Goal: Transaction & Acquisition: Purchase product/service

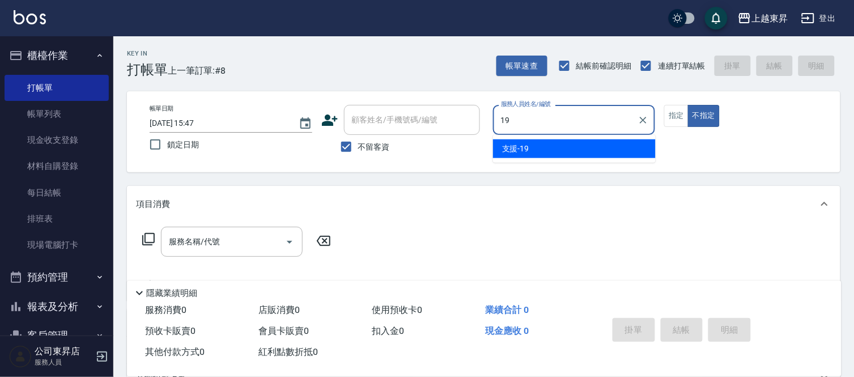
type input "支援-19"
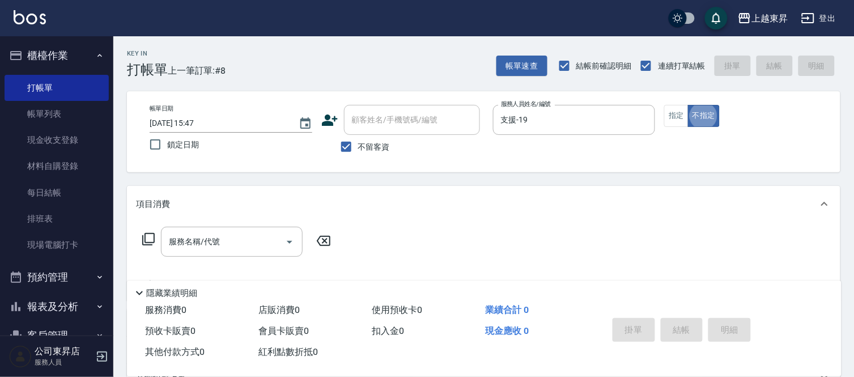
type button "false"
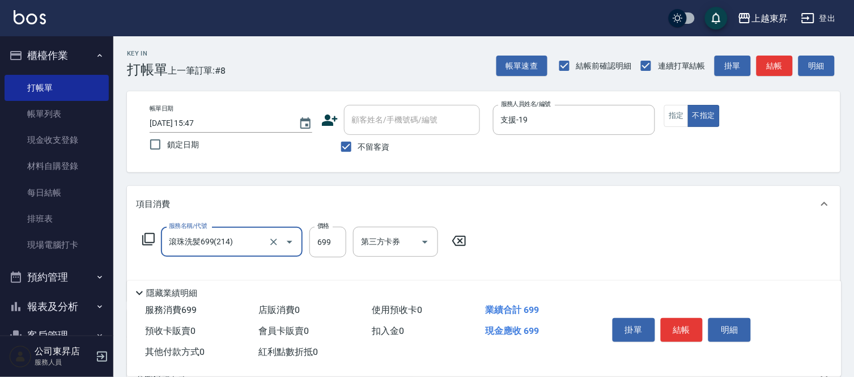
type input "滾珠洗髪699(214)"
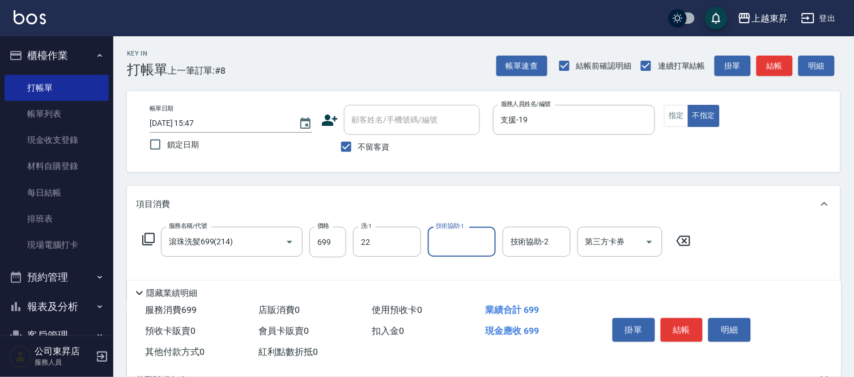
type input "[PERSON_NAME]-22"
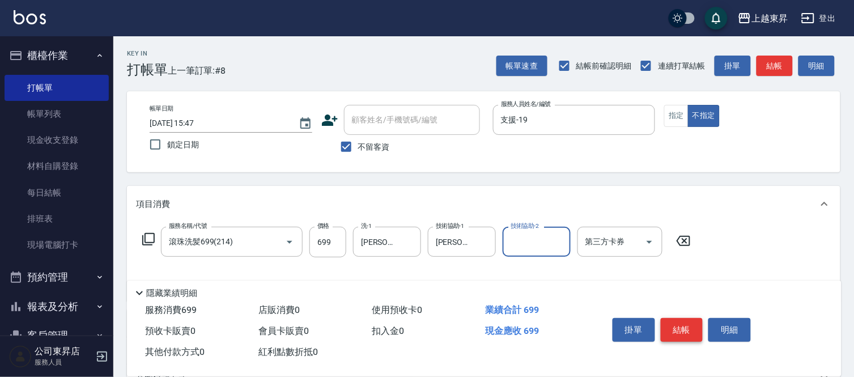
click at [690, 324] on button "結帳" at bounding box center [682, 330] width 42 height 24
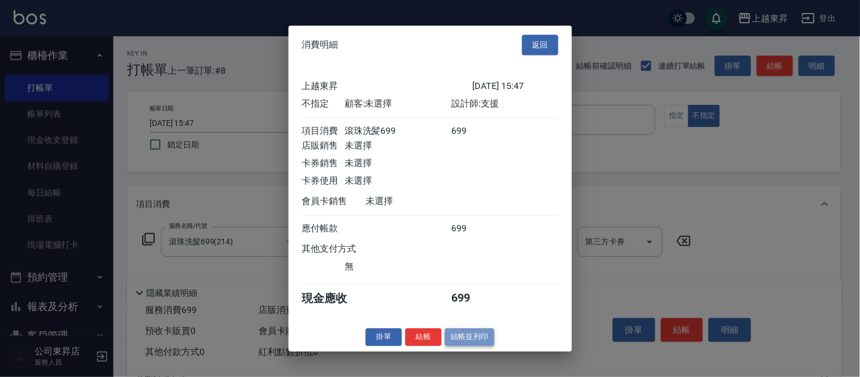
click at [474, 346] on button "結帳並列印" at bounding box center [469, 337] width 49 height 18
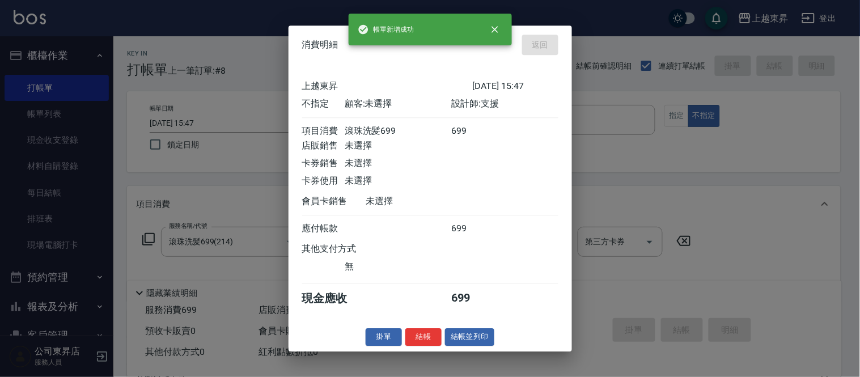
type input "[DATE] 17:14"
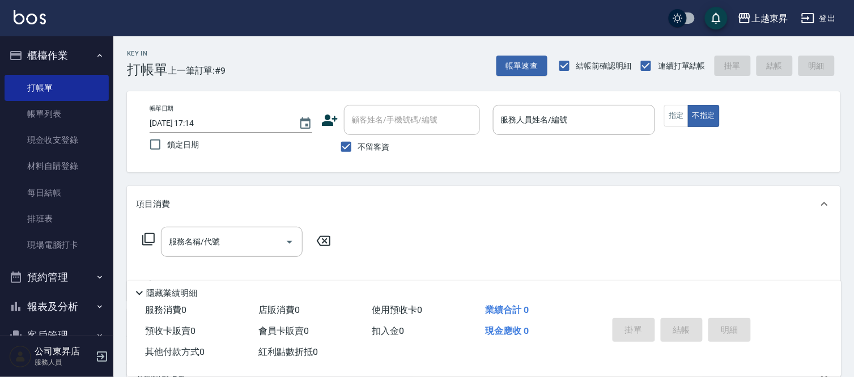
click at [367, 146] on span "不留客資" at bounding box center [374, 147] width 32 height 12
click at [358, 146] on input "不留客資" at bounding box center [346, 147] width 24 height 24
checkbox input "false"
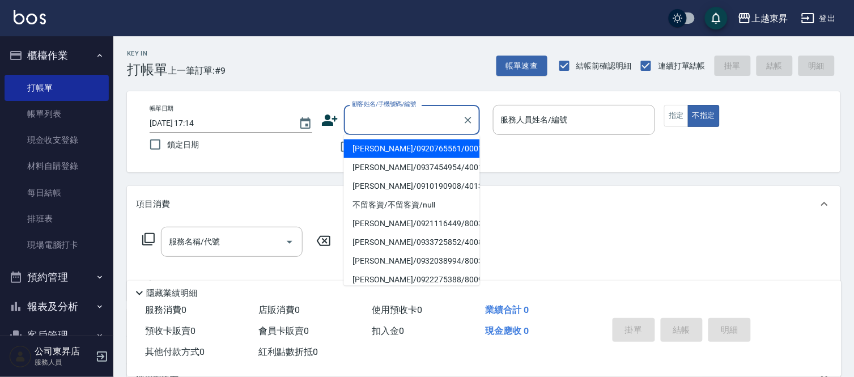
click at [378, 124] on input "顧客姓名/手機號碼/編號" at bounding box center [403, 120] width 109 height 20
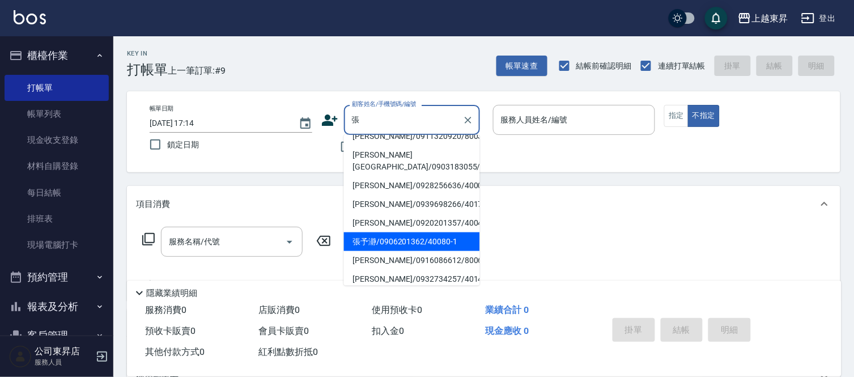
scroll to position [189, 0]
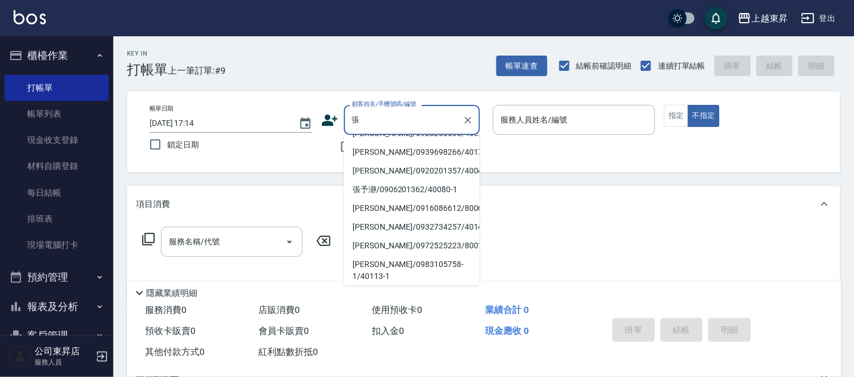
click at [381, 124] on li "[PERSON_NAME][GEOGRAPHIC_DATA]/0903183055/40227" at bounding box center [412, 108] width 136 height 31
type input "[PERSON_NAME][GEOGRAPHIC_DATA]/0903183055/40227"
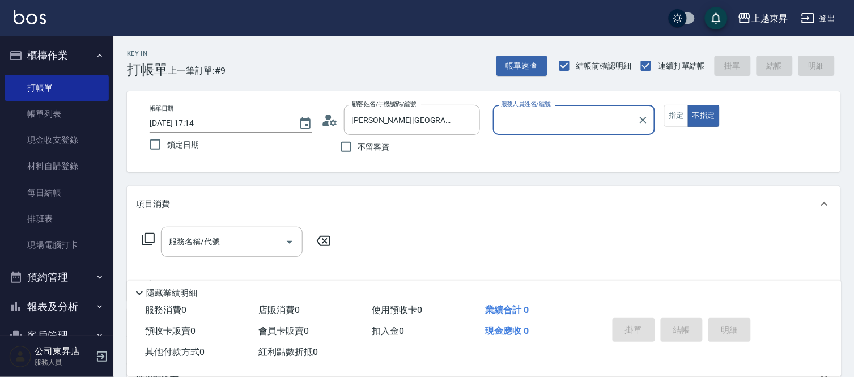
type input "[PERSON_NAME]04"
click at [408, 113] on input "[PERSON_NAME][GEOGRAPHIC_DATA]/0903183055/40227" at bounding box center [403, 120] width 109 height 20
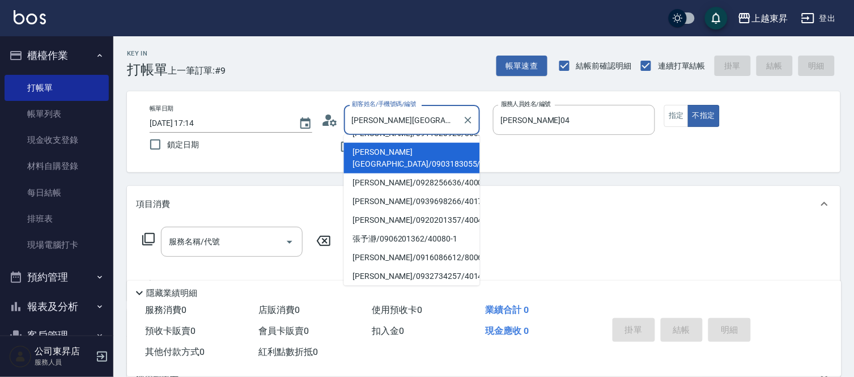
scroll to position [231, 0]
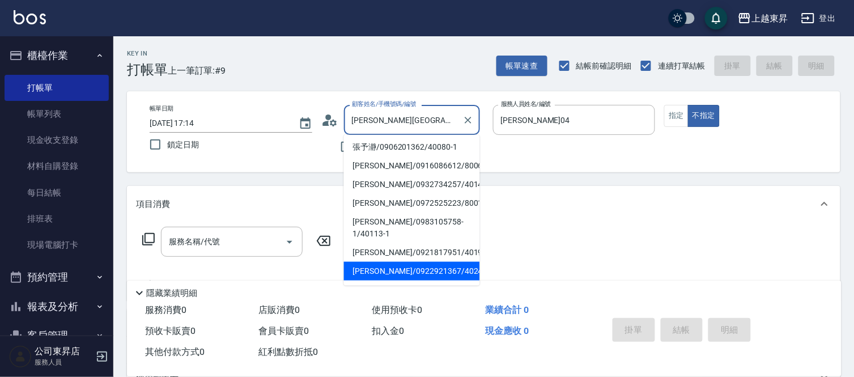
click at [418, 262] on li "[PERSON_NAME]/0922921367/40240" at bounding box center [412, 271] width 136 height 19
type input "[PERSON_NAME]/0922921367/40240"
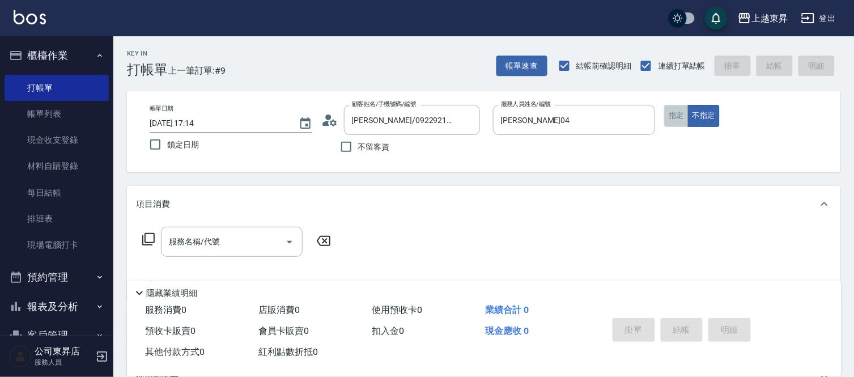
click at [673, 114] on button "指定" at bounding box center [676, 116] width 24 height 22
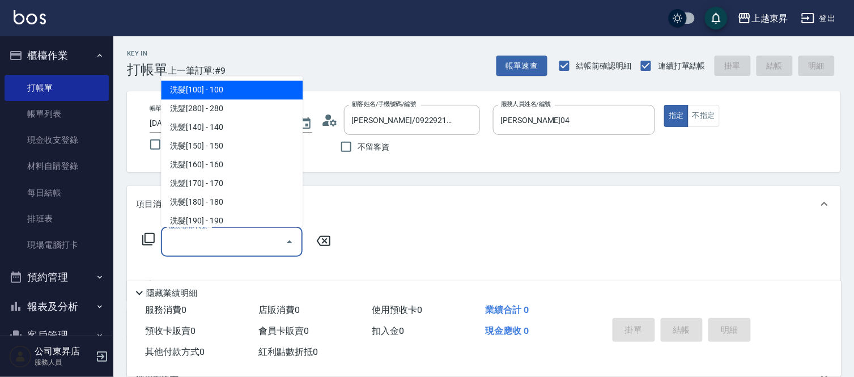
click at [241, 238] on input "服務名稱/代號" at bounding box center [223, 242] width 114 height 20
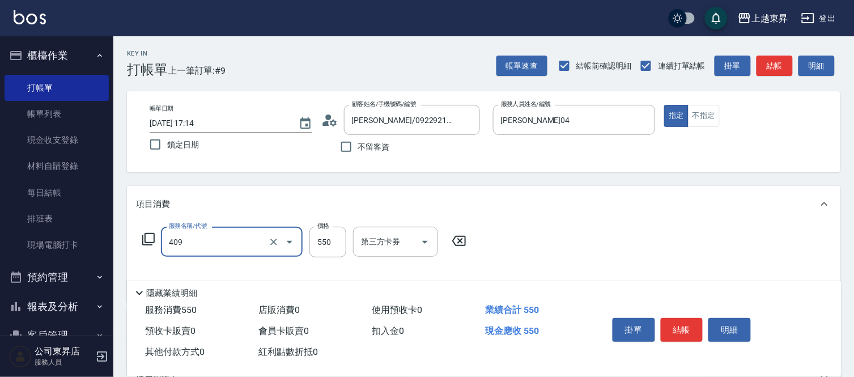
type input "剪髮(550)(409)"
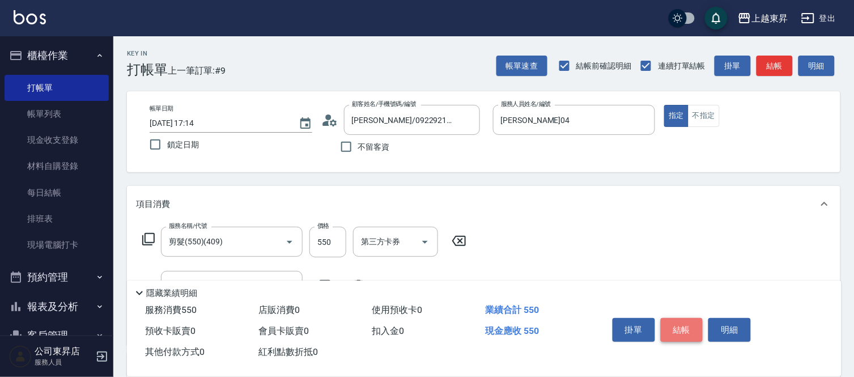
click at [689, 323] on button "結帳" at bounding box center [682, 330] width 42 height 24
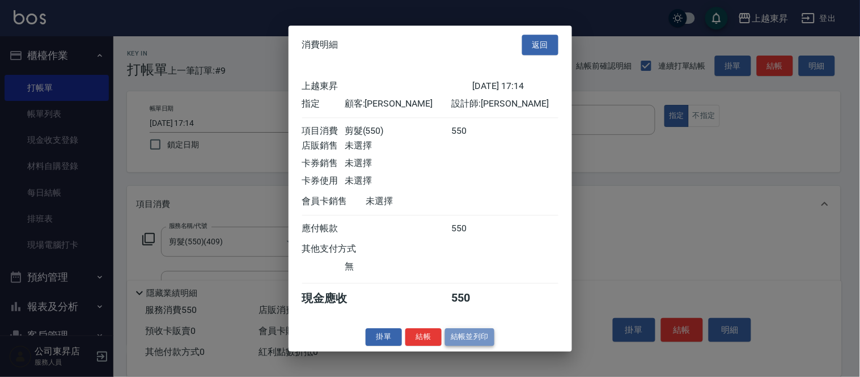
click at [463, 344] on button "結帳並列印" at bounding box center [469, 337] width 49 height 18
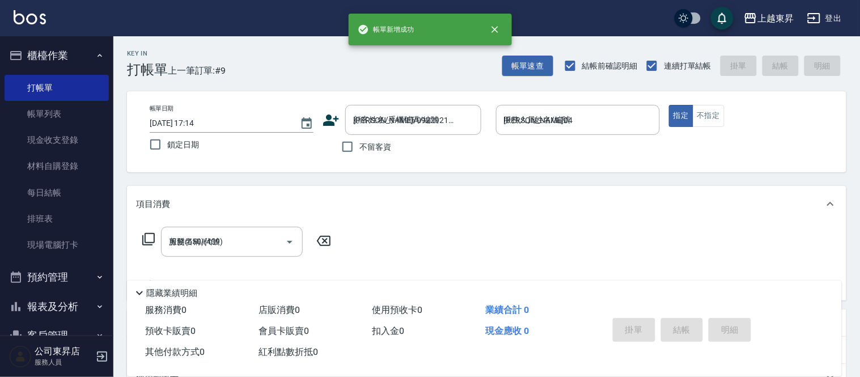
type input "[DATE] 17:39"
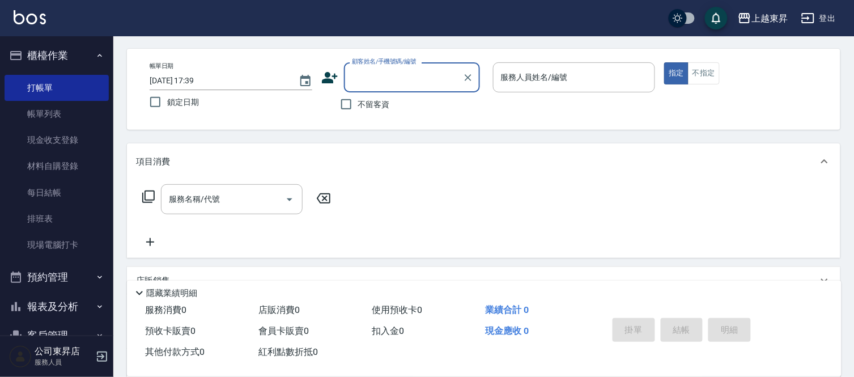
scroll to position [63, 0]
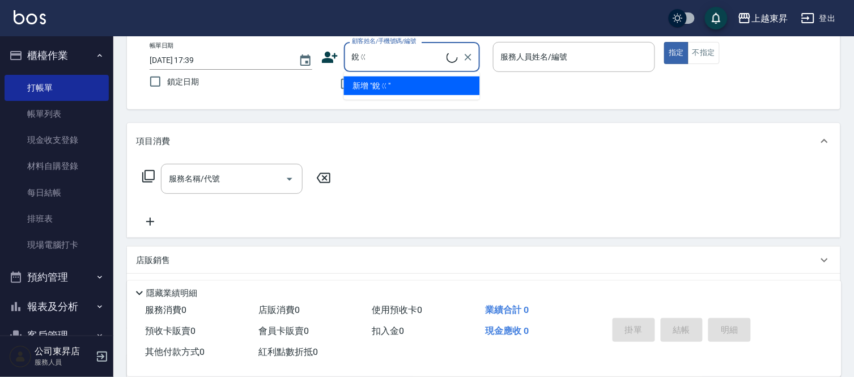
type input "銳"
type input "[PERSON_NAME]"
type input "ㄌ"
click at [408, 88] on li "蕊女兒/566/40254-1" at bounding box center [412, 85] width 136 height 19
type input "蕊女兒/566/40254-1"
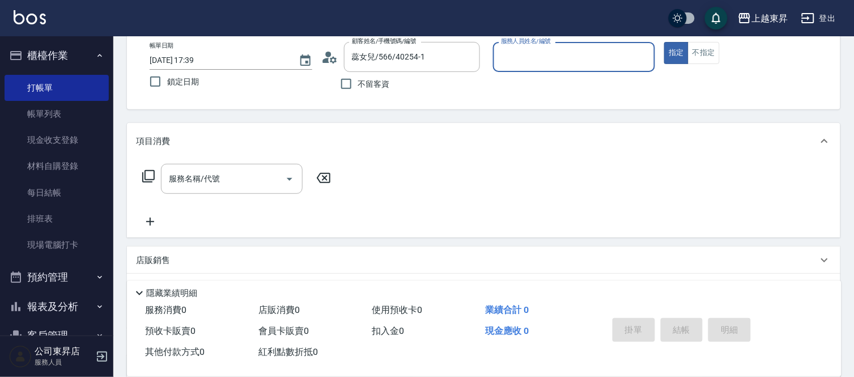
type input "[PERSON_NAME]04"
click at [280, 211] on div "服務名稱/代號 服務名稱/代號" at bounding box center [237, 196] width 202 height 65
drag, startPoint x: 249, startPoint y: 193, endPoint x: 257, endPoint y: 190, distance: 7.7
click at [257, 190] on div "服務名稱/代號" at bounding box center [232, 179] width 142 height 30
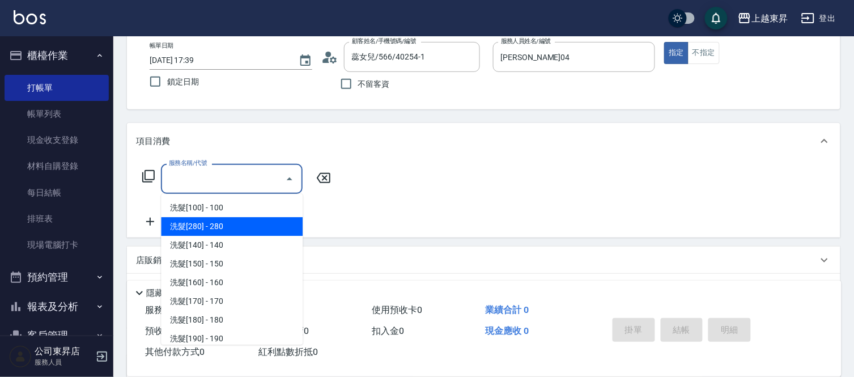
click at [291, 217] on span "洗髮[280] - 280" at bounding box center [232, 226] width 142 height 19
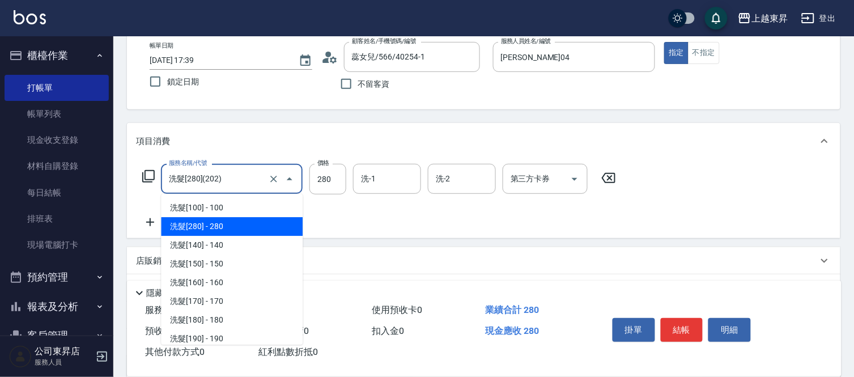
click at [252, 185] on input "洗髮[280](202)" at bounding box center [216, 179] width 100 height 20
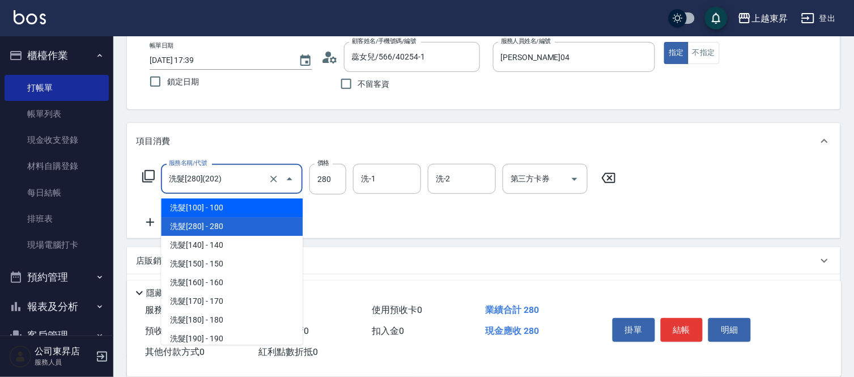
click at [245, 212] on span "洗髮[100] - 100" at bounding box center [232, 207] width 142 height 19
type input "洗髮[100](201)"
type input "100"
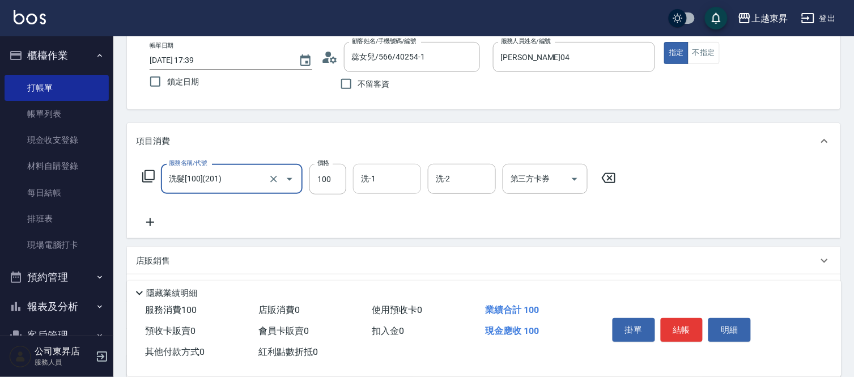
click at [355, 181] on div "洗-1" at bounding box center [387, 179] width 68 height 30
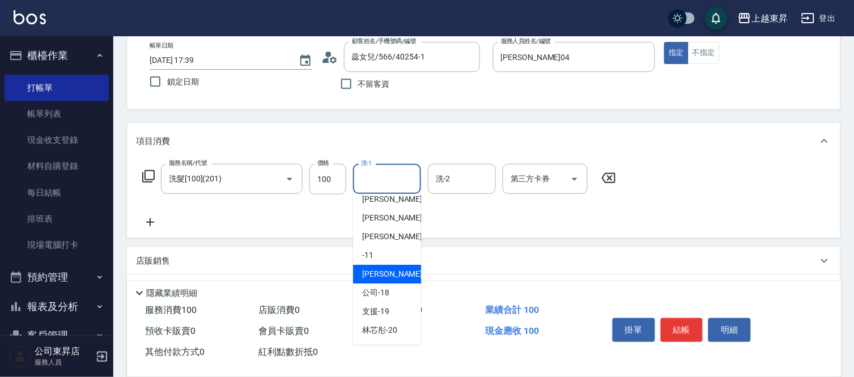
scroll to position [126, 0]
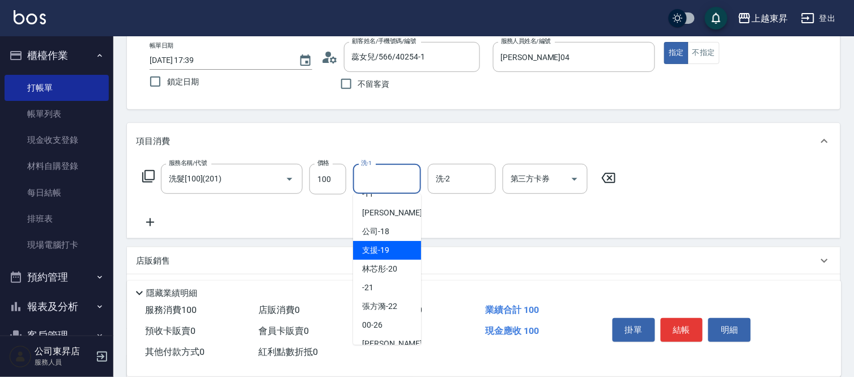
click at [391, 258] on div "支援 -19" at bounding box center [387, 250] width 68 height 19
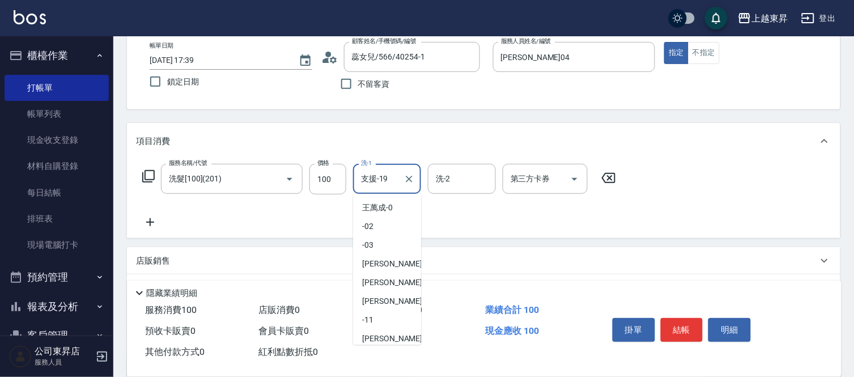
click at [397, 178] on input "支援-19" at bounding box center [378, 179] width 41 height 20
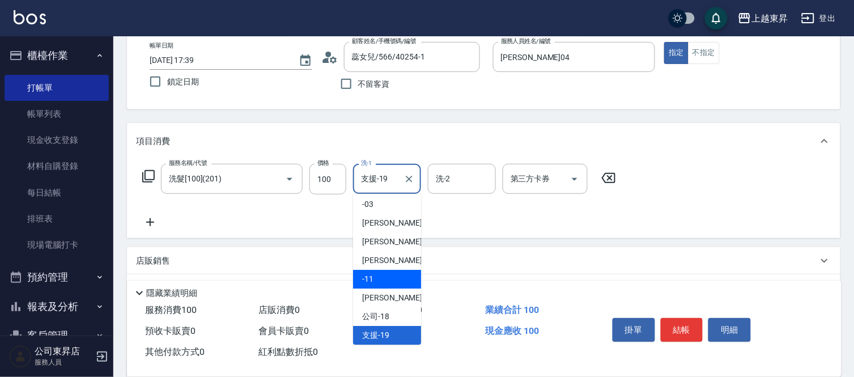
scroll to position [167, 0]
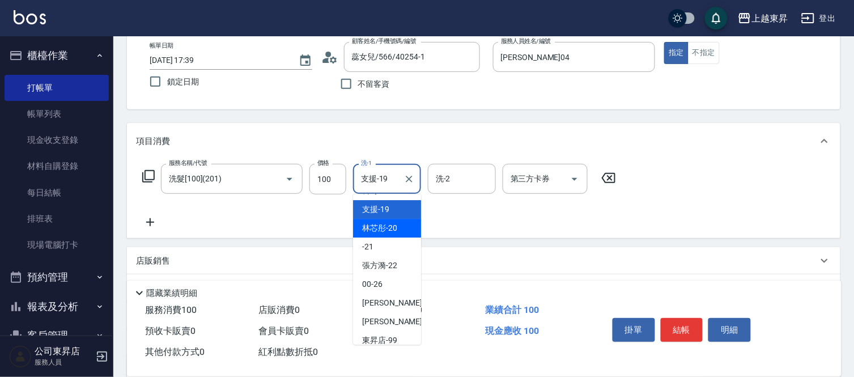
click at [390, 228] on span "林芯彤 -20" at bounding box center [379, 228] width 35 height 12
type input "林芯彤-20"
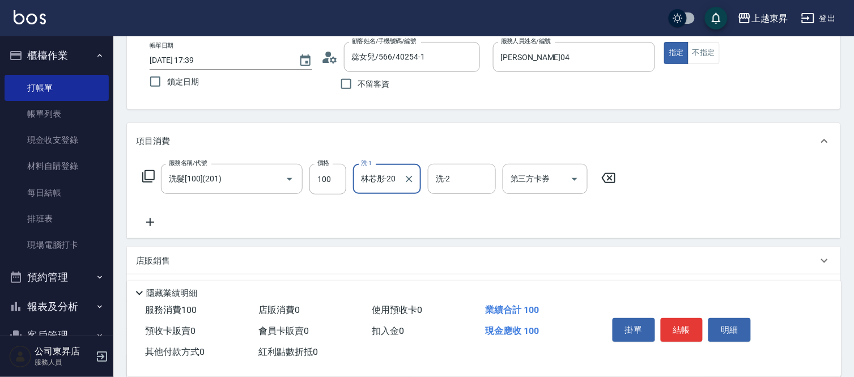
click at [148, 216] on icon at bounding box center [150, 222] width 28 height 14
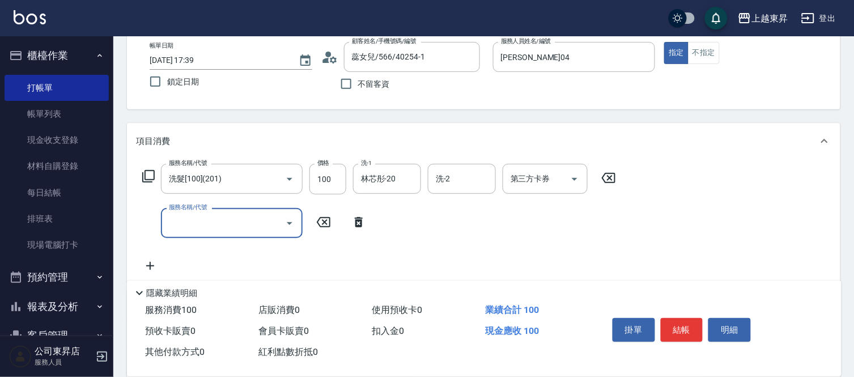
type input "1"
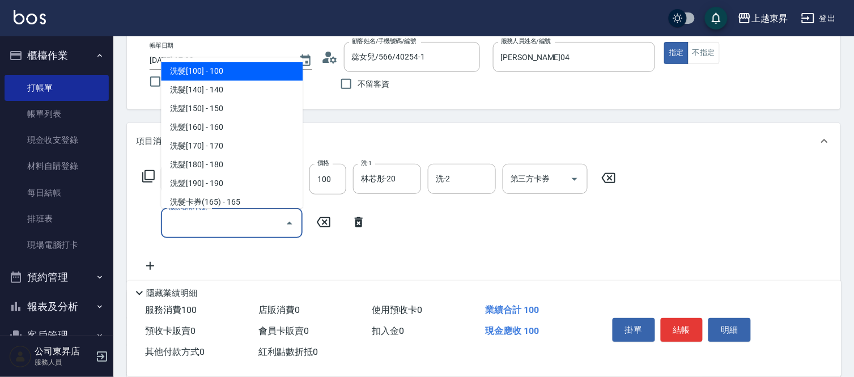
type input "\"
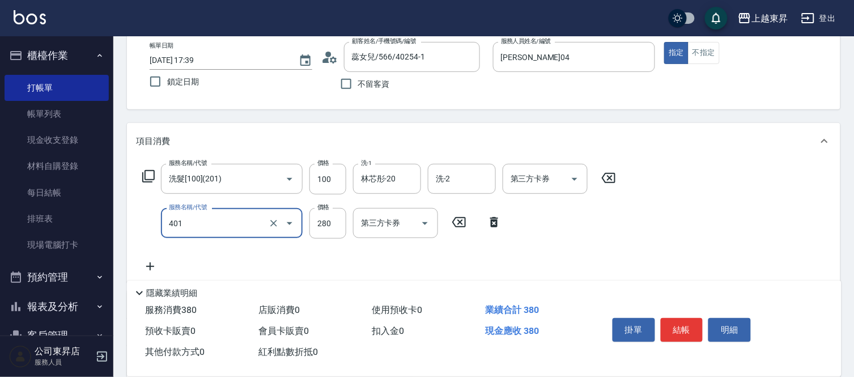
type input "剪髮(280)(401)"
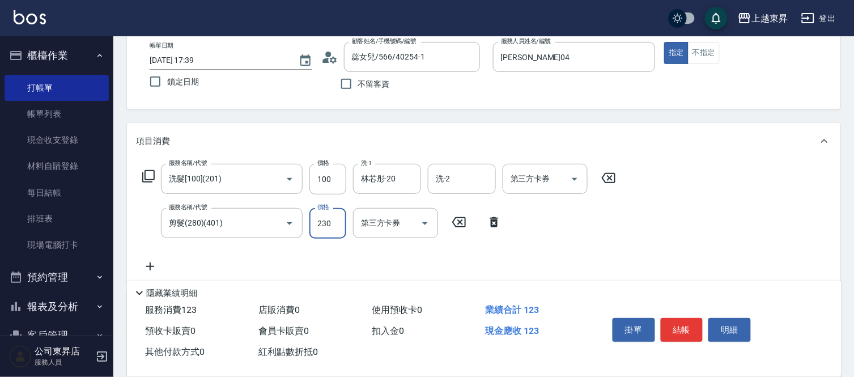
type input "230"
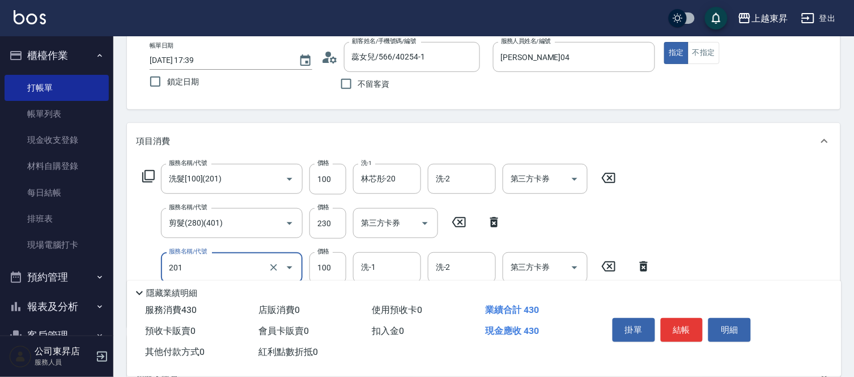
type input "洗髮[100](201)"
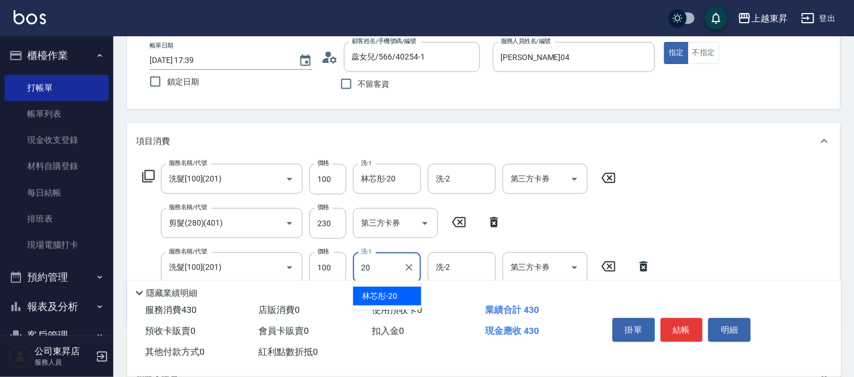
type input "林芯彤-20"
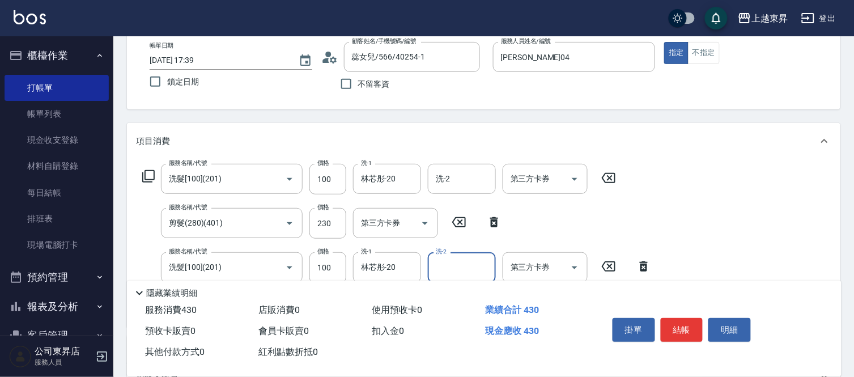
scroll to position [189, 0]
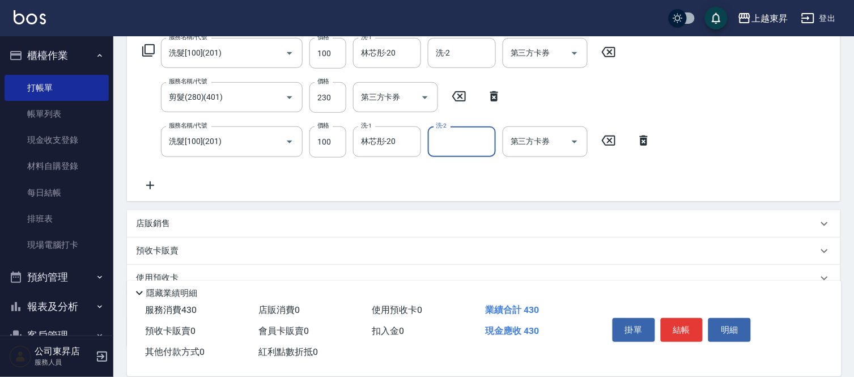
click at [148, 184] on icon at bounding box center [150, 185] width 8 height 8
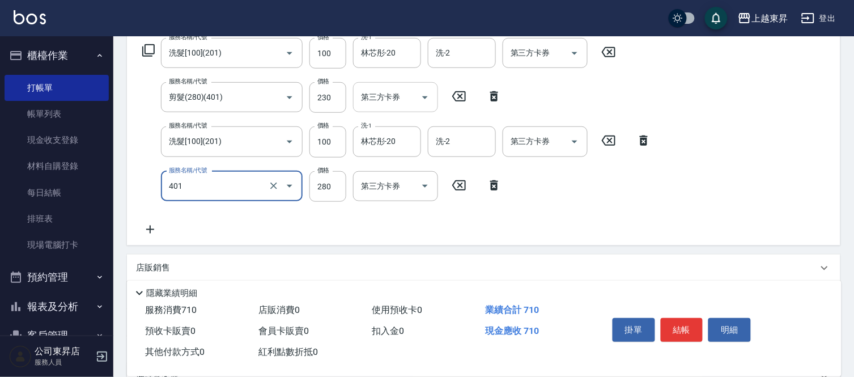
type input "剪髮(280)(401)"
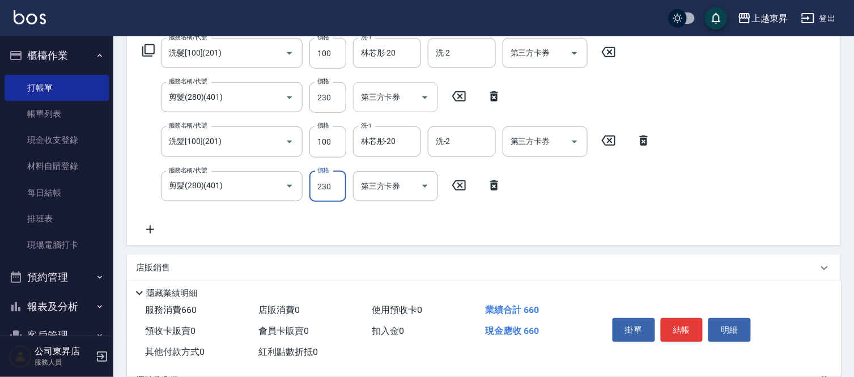
type input "230"
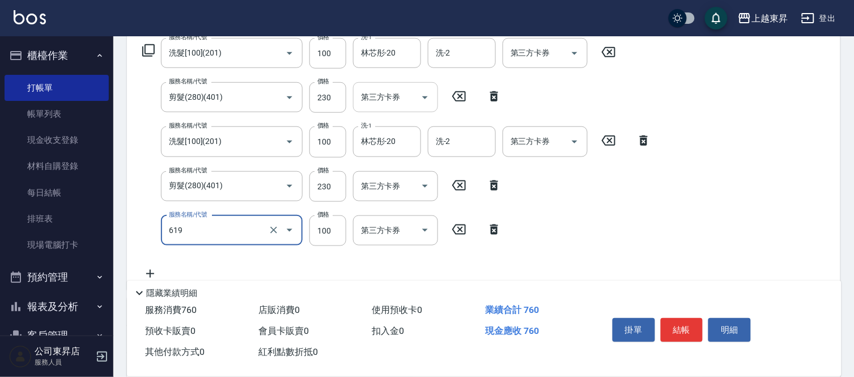
type input "[PERSON_NAME].玻酸.晶膜.水療(619)"
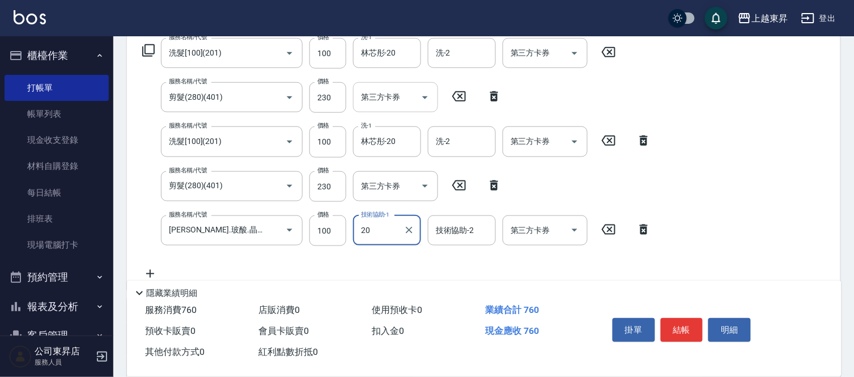
type input "林芯彤-20"
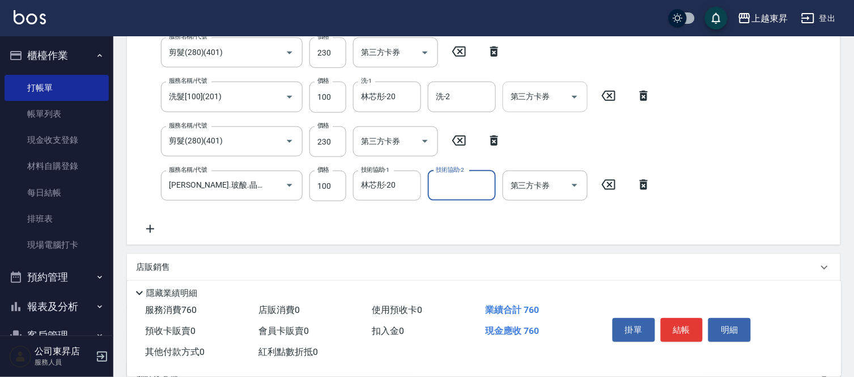
scroll to position [252, 0]
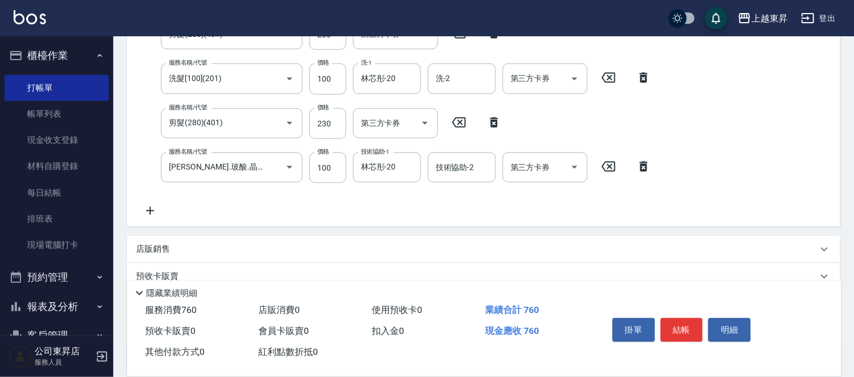
click at [151, 213] on icon at bounding box center [150, 211] width 28 height 14
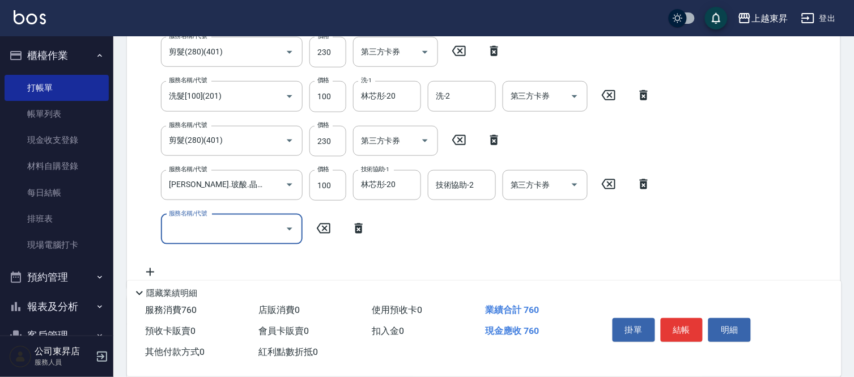
scroll to position [148, 0]
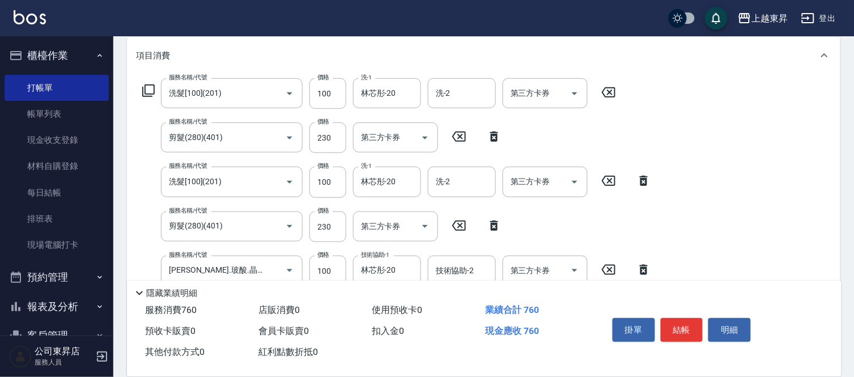
click at [149, 95] on icon at bounding box center [149, 91] width 14 height 14
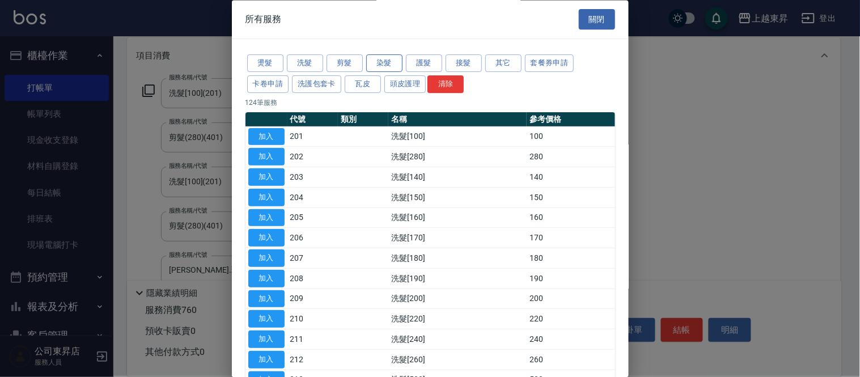
click at [394, 59] on button "染髮" at bounding box center [384, 64] width 36 height 18
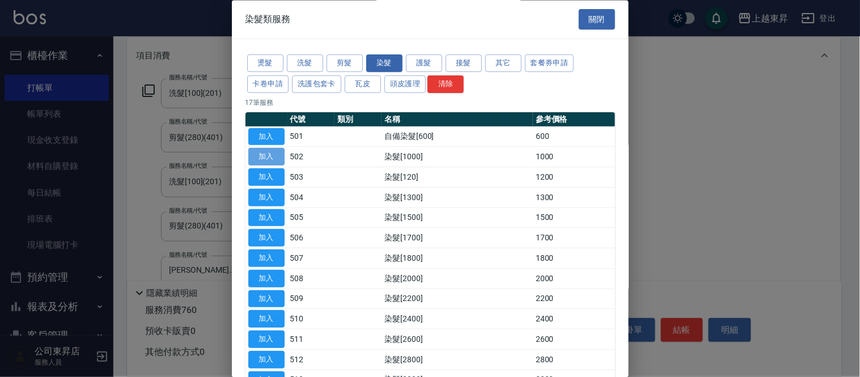
click at [283, 152] on button "加入" at bounding box center [266, 157] width 36 height 18
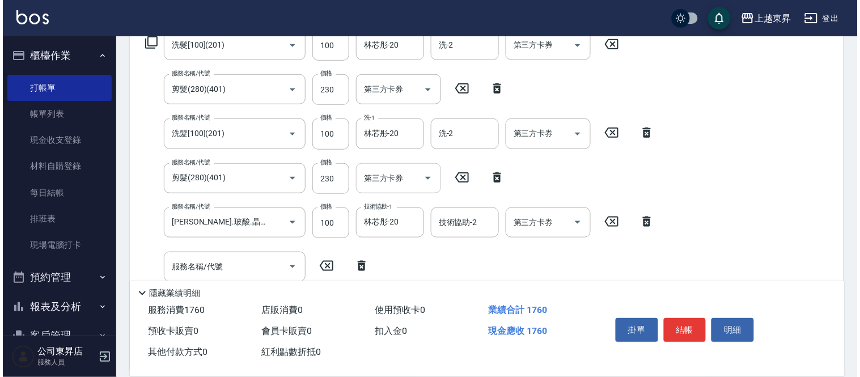
scroll to position [274, 0]
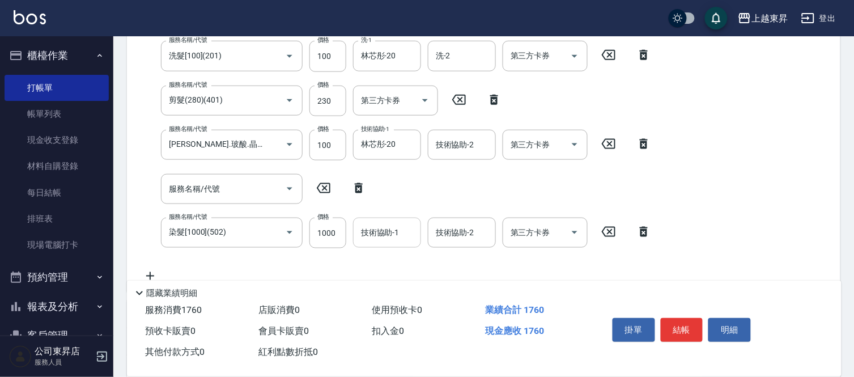
click at [382, 235] on input "技術協助-1" at bounding box center [387, 233] width 58 height 20
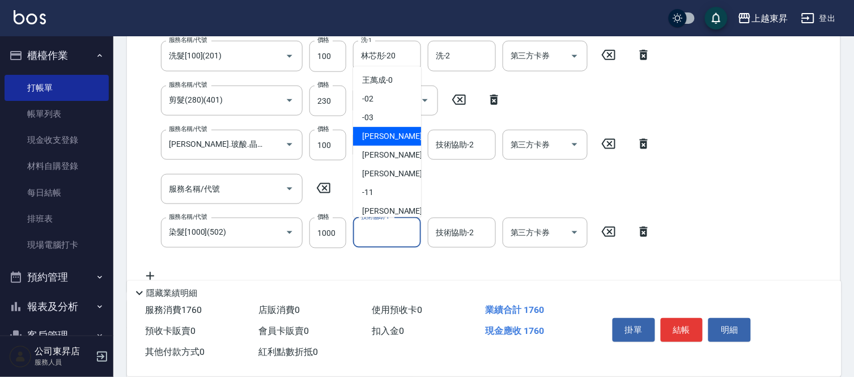
click at [409, 131] on div "[PERSON_NAME]04" at bounding box center [387, 136] width 68 height 19
type input "[PERSON_NAME]04"
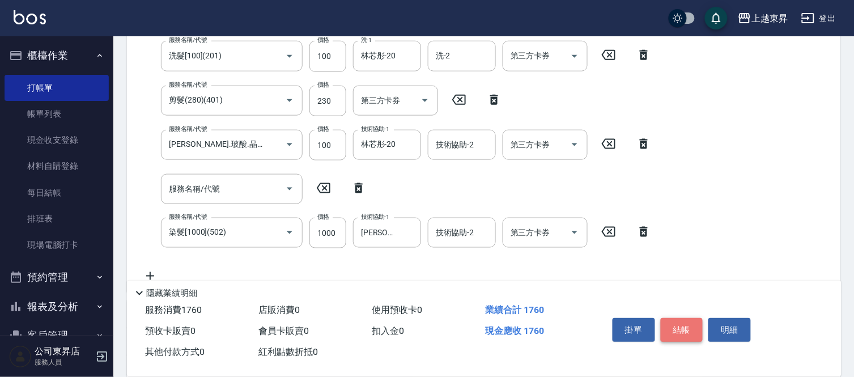
click at [677, 320] on button "結帳" at bounding box center [682, 330] width 42 height 24
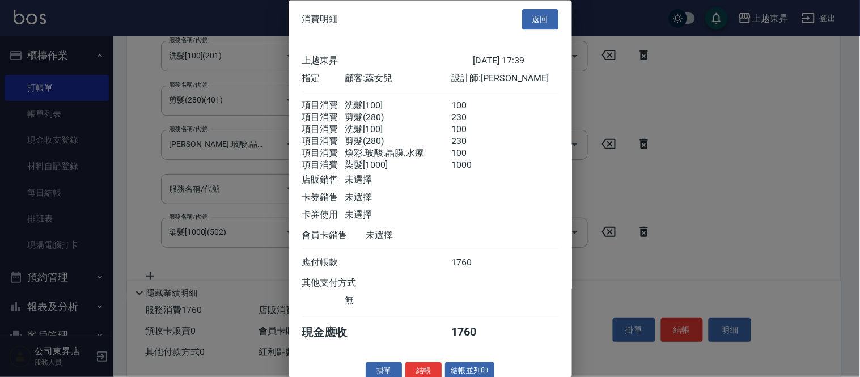
scroll to position [29, 0]
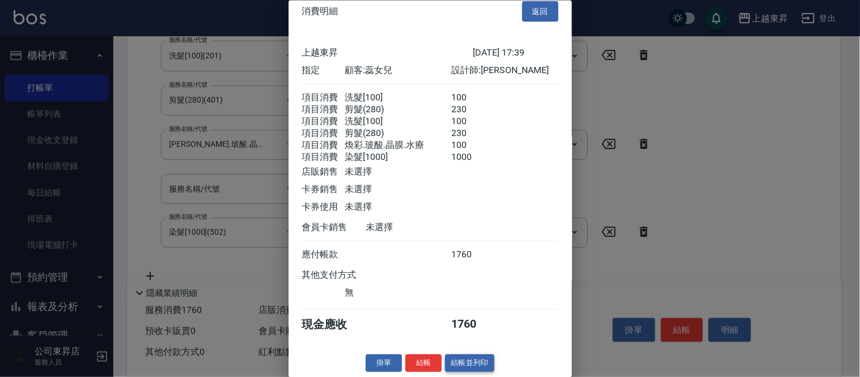
click at [475, 365] on button "結帳並列印" at bounding box center [469, 363] width 49 height 18
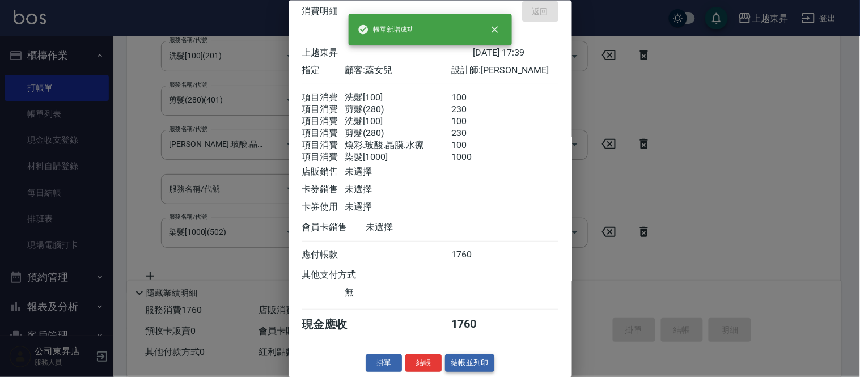
type input "[DATE] 17:41"
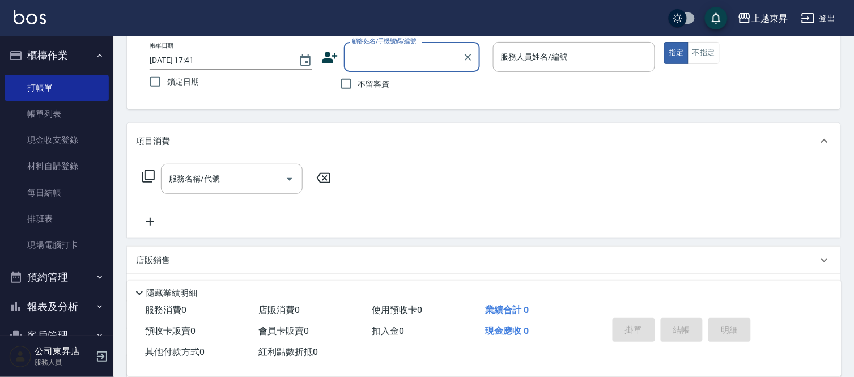
scroll to position [57, 0]
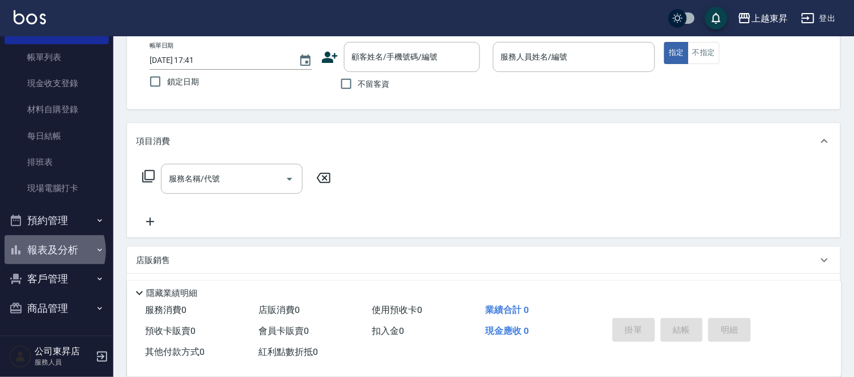
click at [52, 251] on button "報表及分析" at bounding box center [57, 249] width 104 height 29
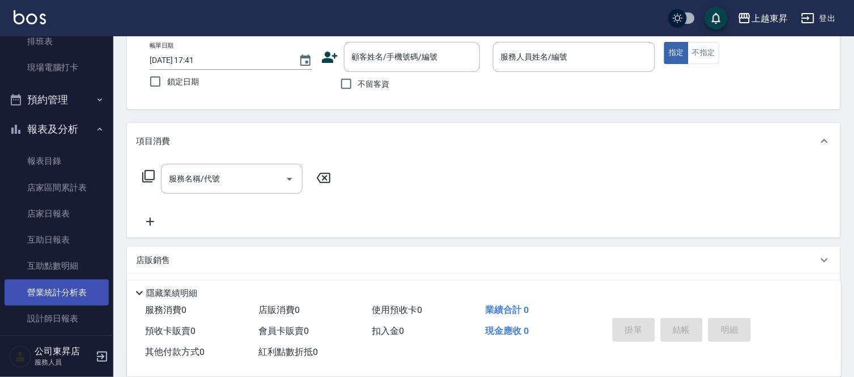
scroll to position [182, 0]
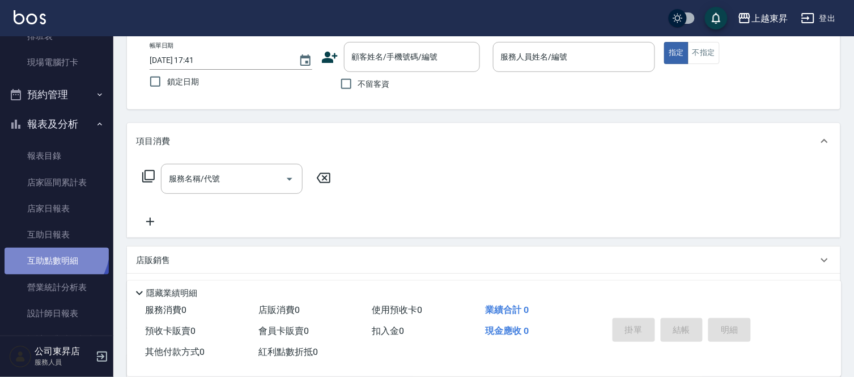
click at [49, 248] on link "互助點數明細" at bounding box center [57, 261] width 104 height 26
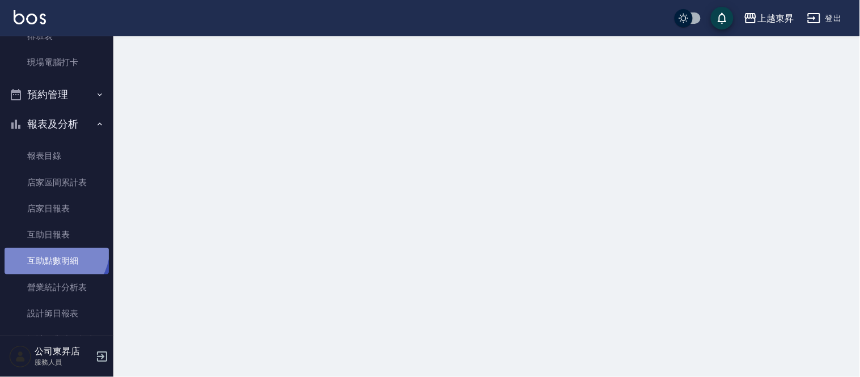
click at [49, 248] on link "互助點數明細" at bounding box center [57, 261] width 104 height 26
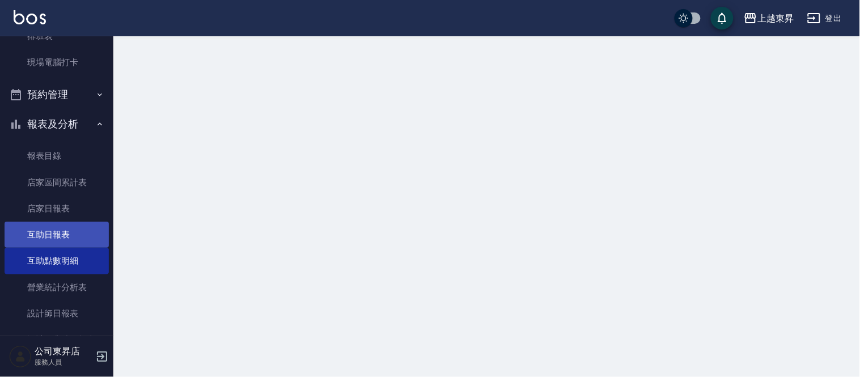
click at [48, 234] on link "互助日報表" at bounding box center [57, 235] width 104 height 26
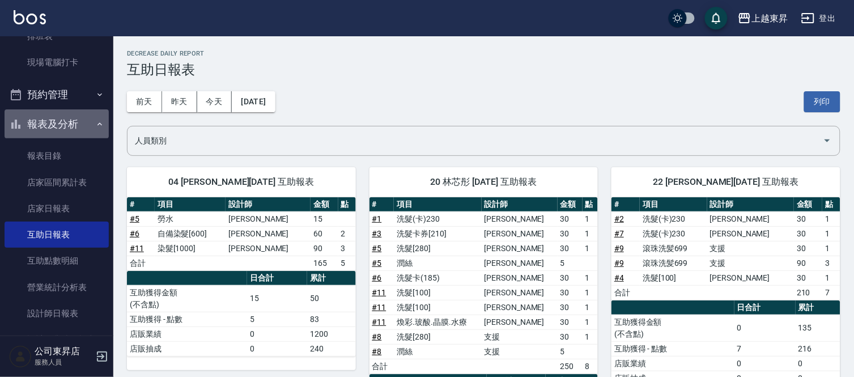
click at [57, 123] on button "報表及分析" at bounding box center [57, 123] width 104 height 29
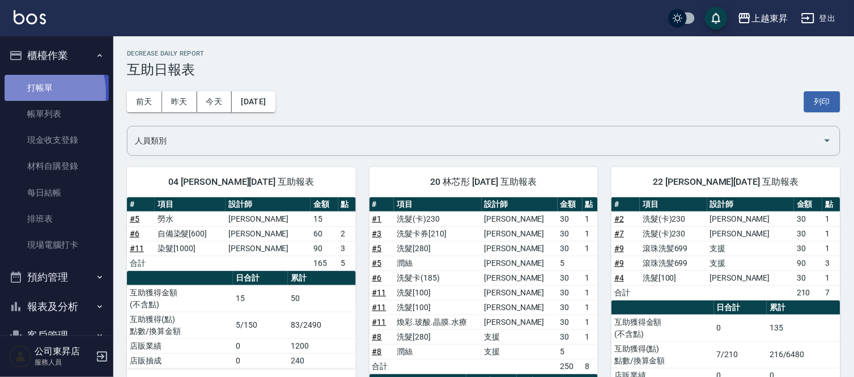
click at [32, 92] on link "打帳單" at bounding box center [57, 88] width 104 height 26
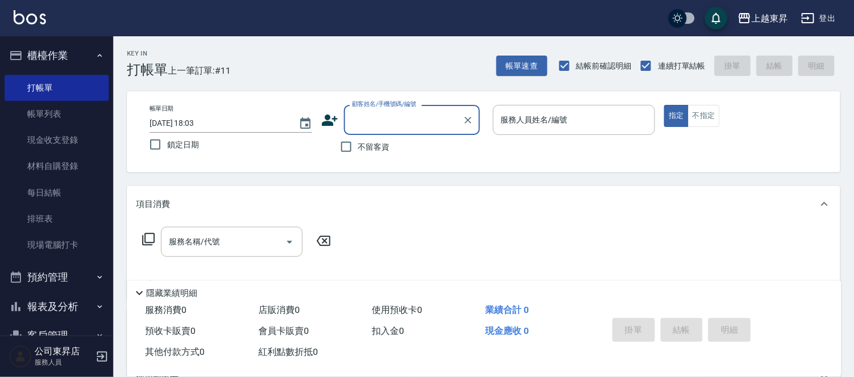
click at [428, 125] on input "顧客姓名/手機號碼/編號" at bounding box center [403, 120] width 109 height 20
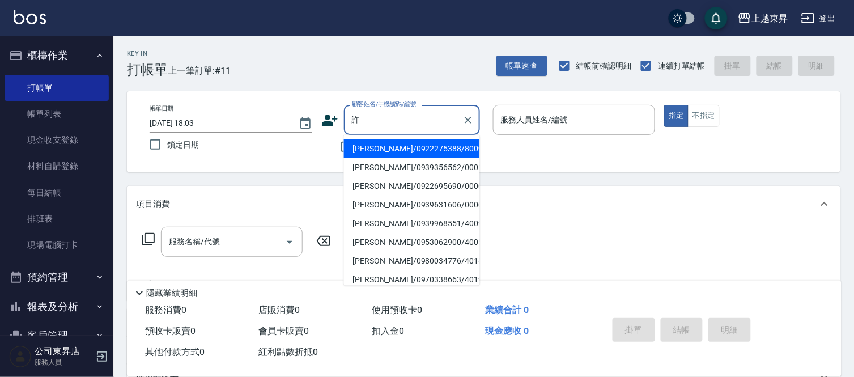
click at [427, 168] on li "[PERSON_NAME]/0939356562/00011" at bounding box center [412, 167] width 136 height 19
type input "[PERSON_NAME]/0939356562/00011"
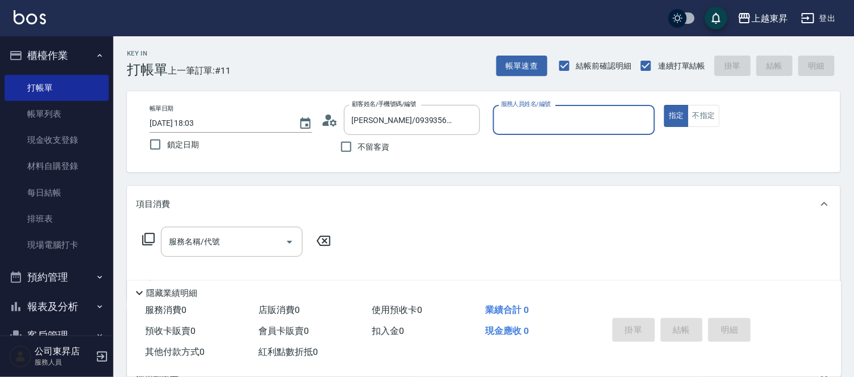
type input "支援-19"
click at [254, 242] on input "服務名稱/代號" at bounding box center [223, 242] width 114 height 20
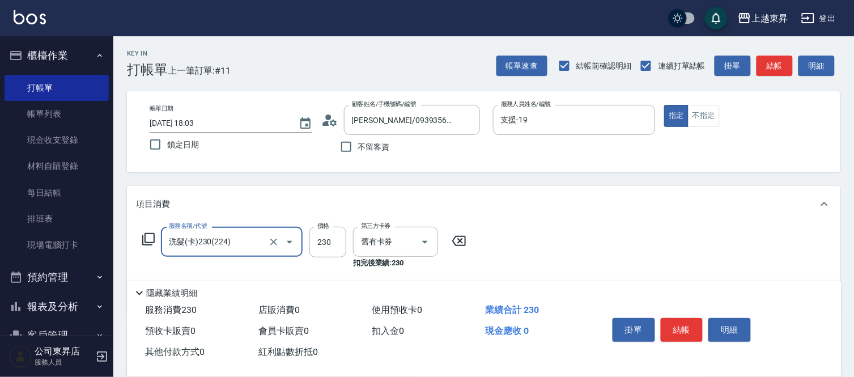
type input "洗髮(卡)230(224)"
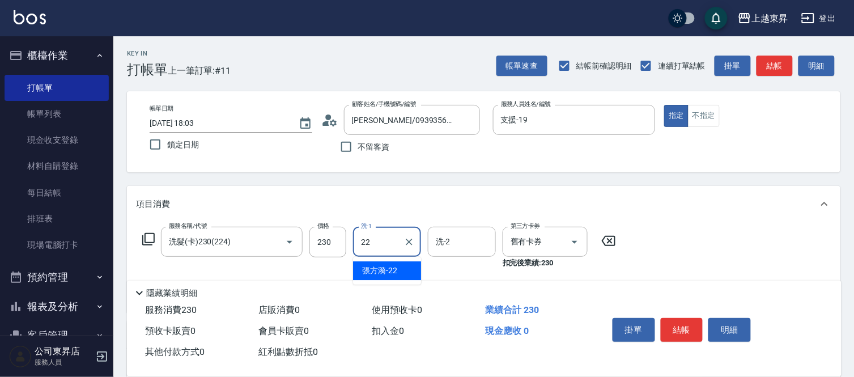
type input "[PERSON_NAME]-22"
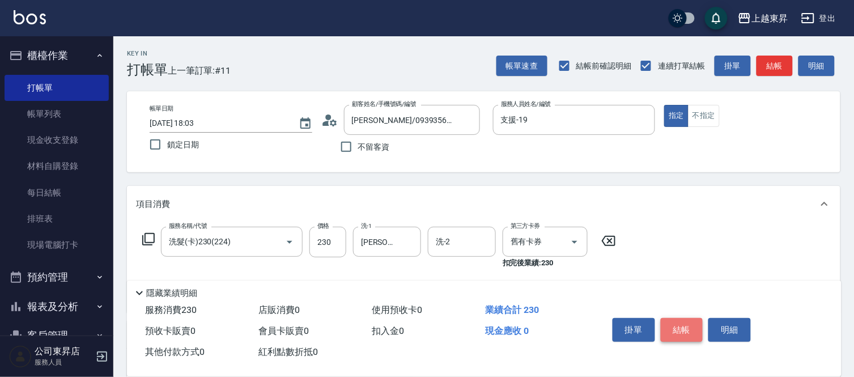
click at [682, 324] on button "結帳" at bounding box center [682, 330] width 42 height 24
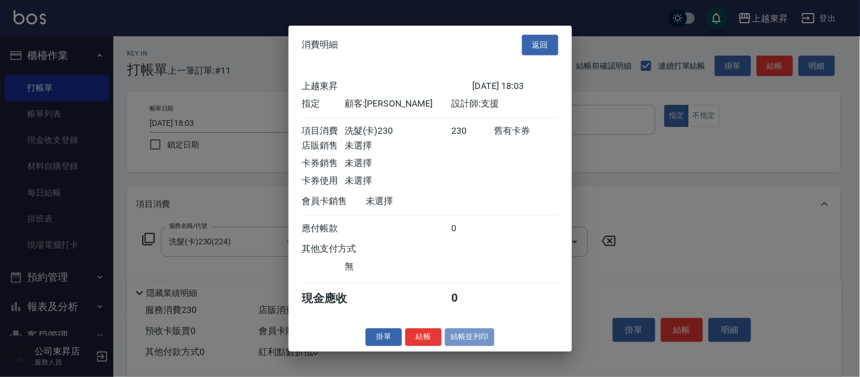
click at [467, 343] on button "結帳並列印" at bounding box center [469, 337] width 49 height 18
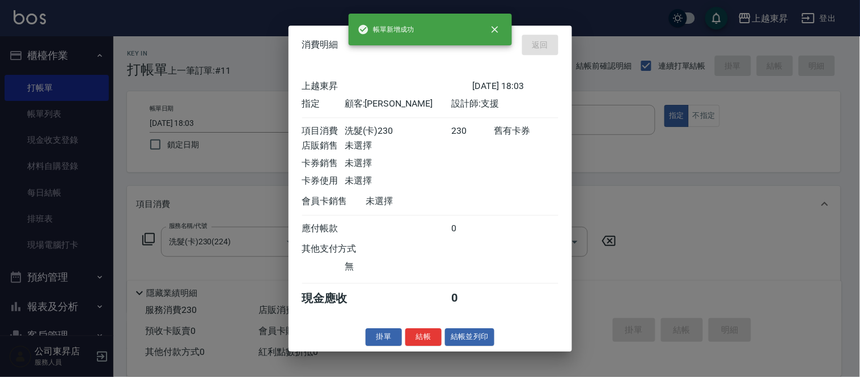
type input "[DATE] 18:15"
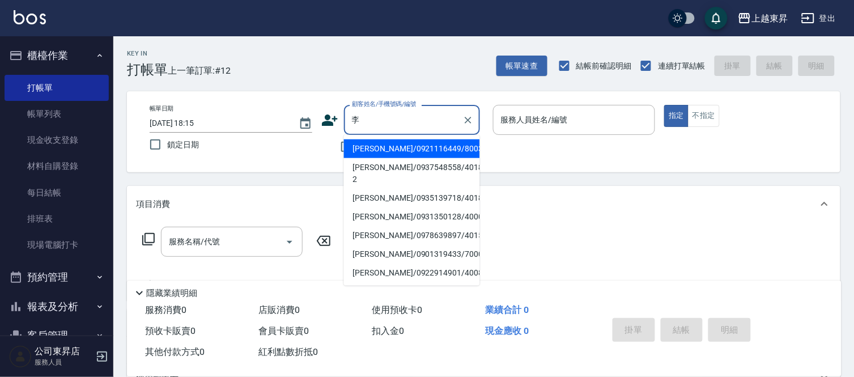
click at [383, 146] on li "[PERSON_NAME]/0921116449/80039" at bounding box center [412, 148] width 136 height 19
type input "[PERSON_NAME]/0921116449/80039"
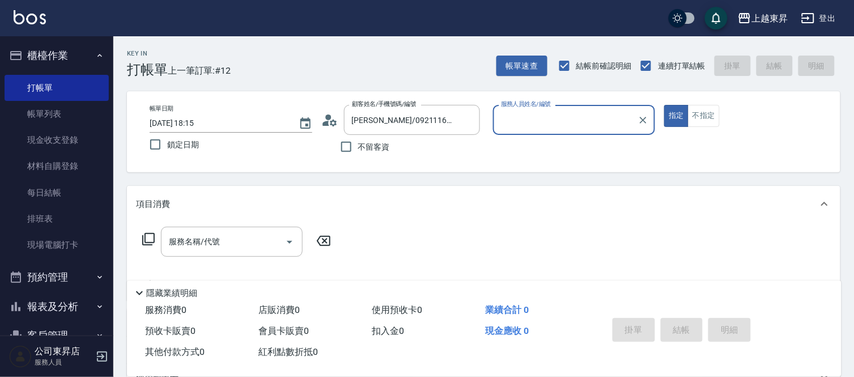
type input "[PERSON_NAME]-08"
click at [211, 241] on div "服務名稱/代號 服務名稱/代號" at bounding box center [232, 242] width 142 height 30
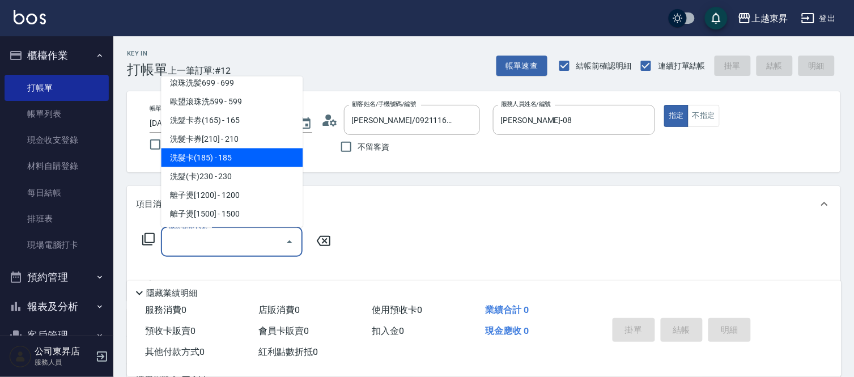
scroll to position [252, 0]
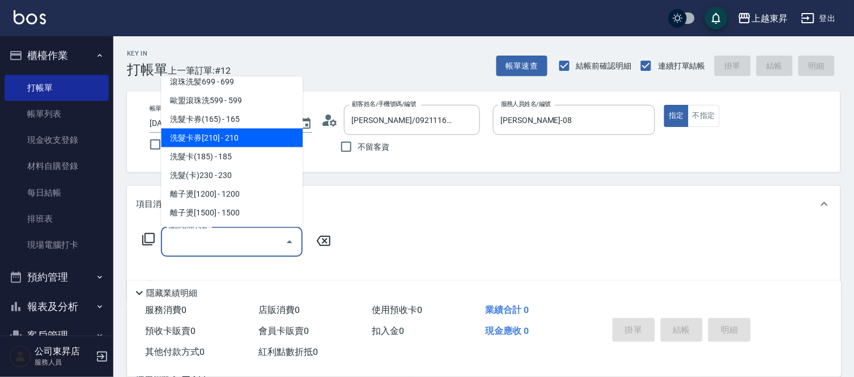
click at [228, 140] on span "洗髮卡券[210] - 210" at bounding box center [232, 138] width 142 height 19
type input "洗髮卡券[210](222)"
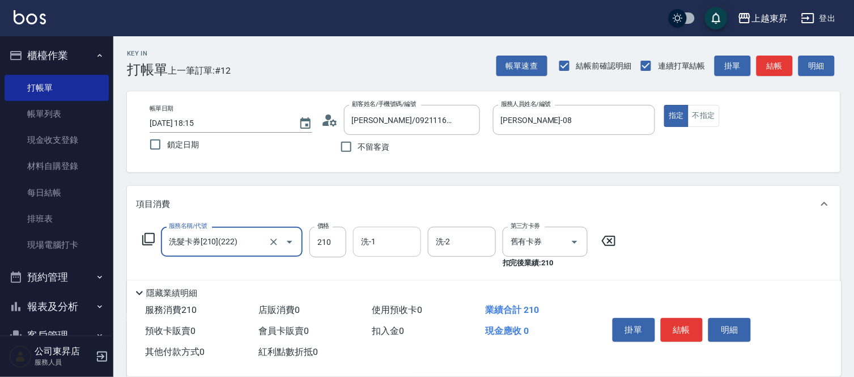
click at [382, 240] on input "洗-1" at bounding box center [387, 242] width 58 height 20
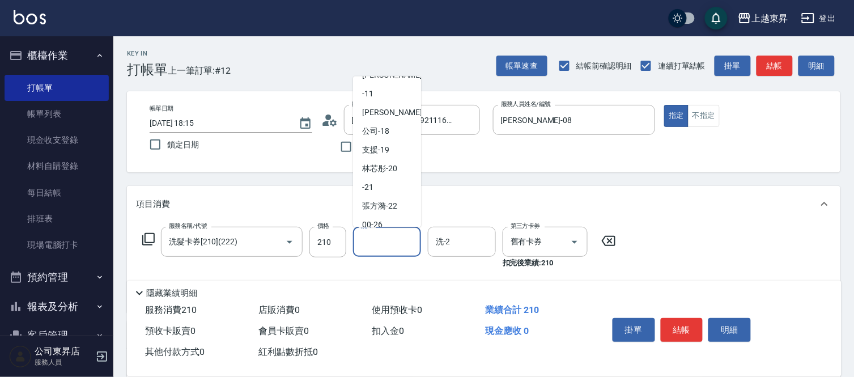
scroll to position [126, 0]
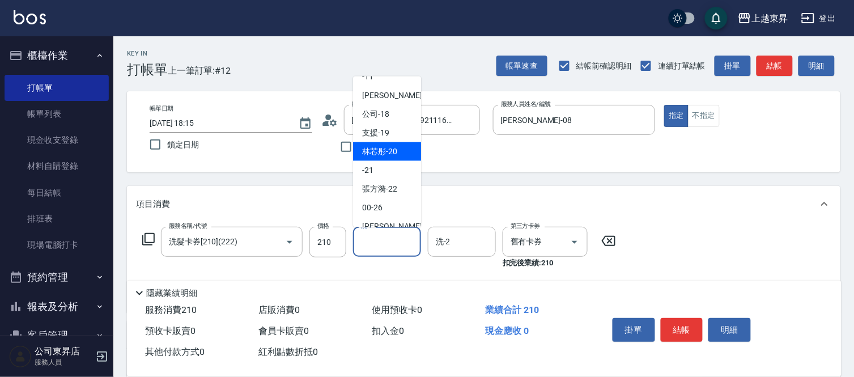
click at [392, 154] on span "林芯彤 -20" at bounding box center [379, 152] width 35 height 12
type input "林芯彤-20"
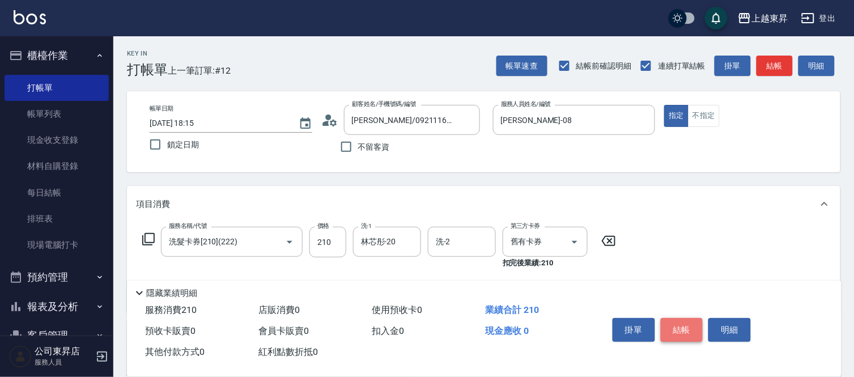
click at [678, 326] on button "結帳" at bounding box center [682, 330] width 42 height 24
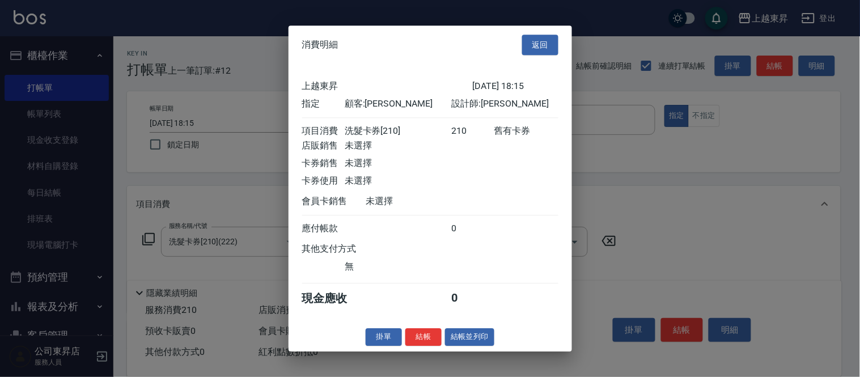
click at [469, 346] on button "結帳並列印" at bounding box center [469, 337] width 49 height 18
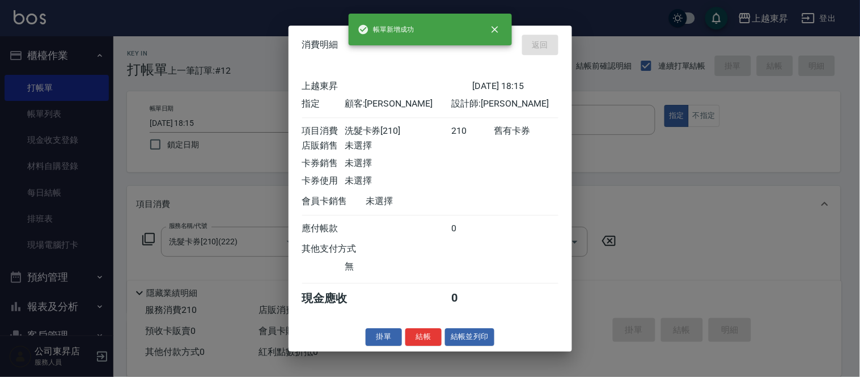
type input "[DATE] 18:40"
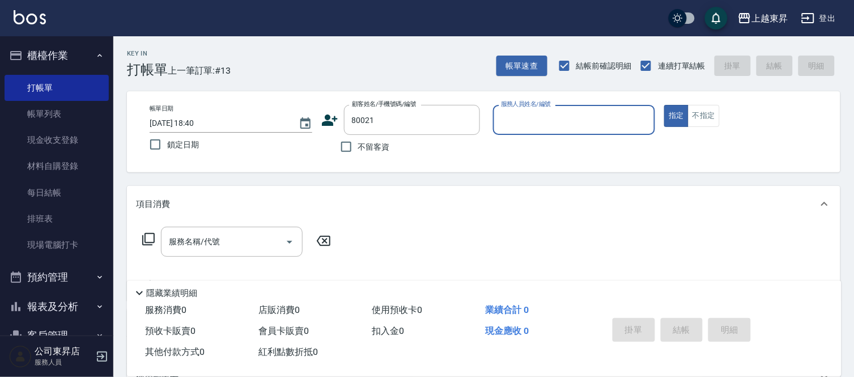
type input "[PERSON_NAME]/0928528779/80021"
type input "[PERSON_NAME]-08"
click at [227, 247] on input "服務名稱/代號" at bounding box center [223, 242] width 114 height 20
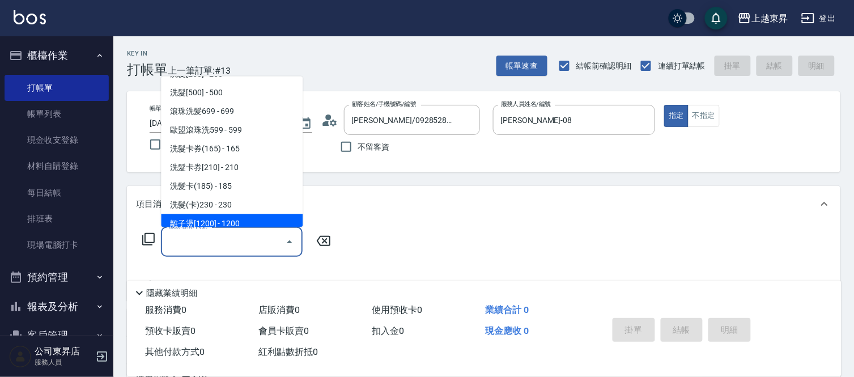
scroll to position [252, 0]
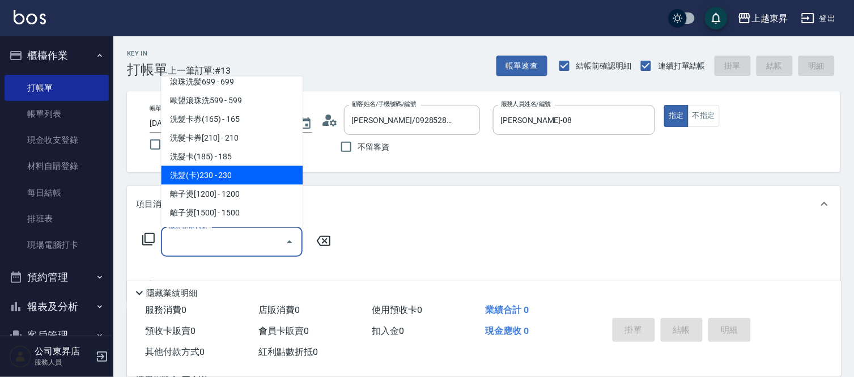
click at [233, 178] on span "洗髮(卡)230 - 230" at bounding box center [232, 175] width 142 height 19
type input "洗髮(卡)230(224)"
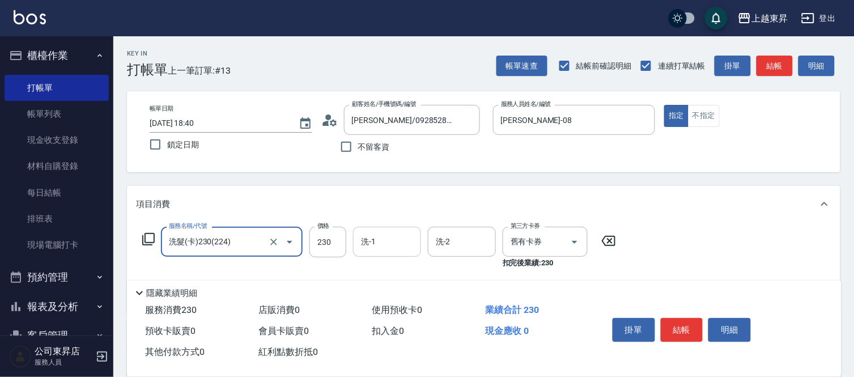
click at [389, 246] on input "洗-1" at bounding box center [387, 242] width 58 height 20
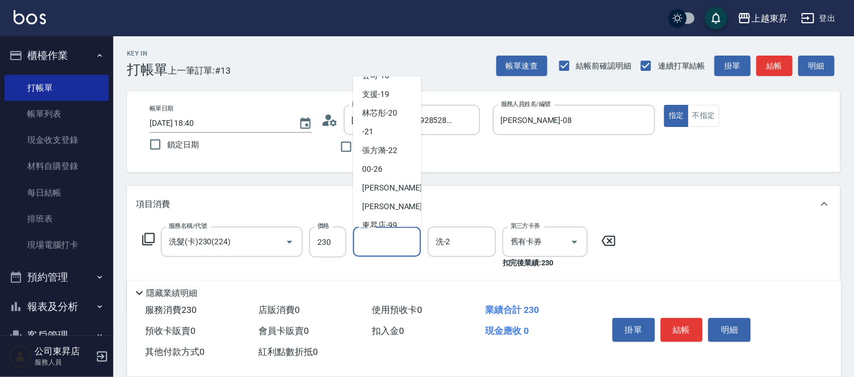
scroll to position [176, 0]
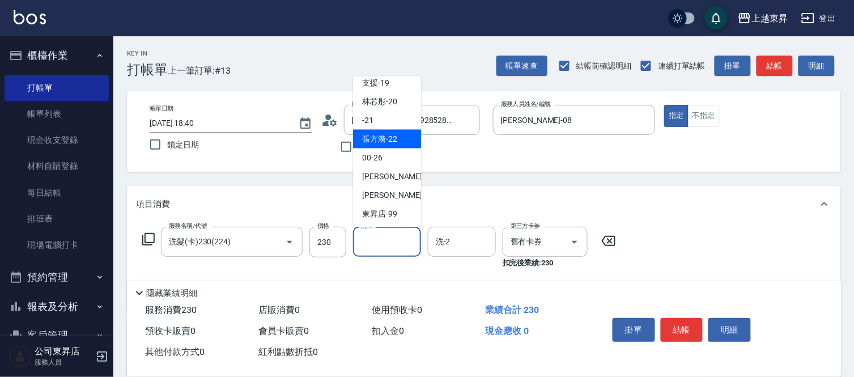
click at [380, 137] on span "[PERSON_NAME]-22" at bounding box center [379, 139] width 35 height 12
type input "[PERSON_NAME]-22"
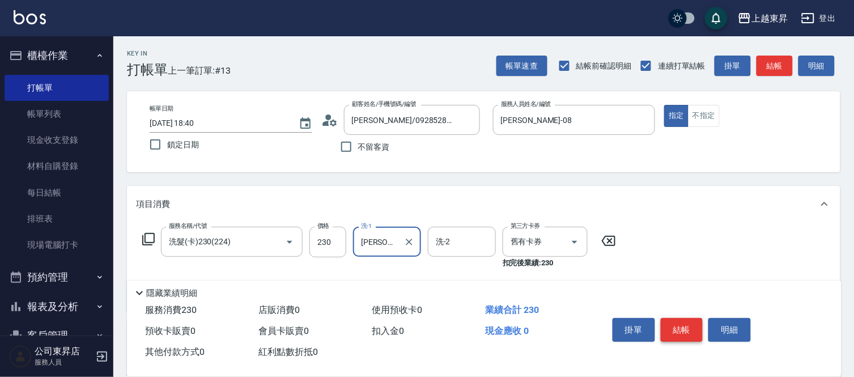
click at [675, 322] on button "結帳" at bounding box center [682, 330] width 42 height 24
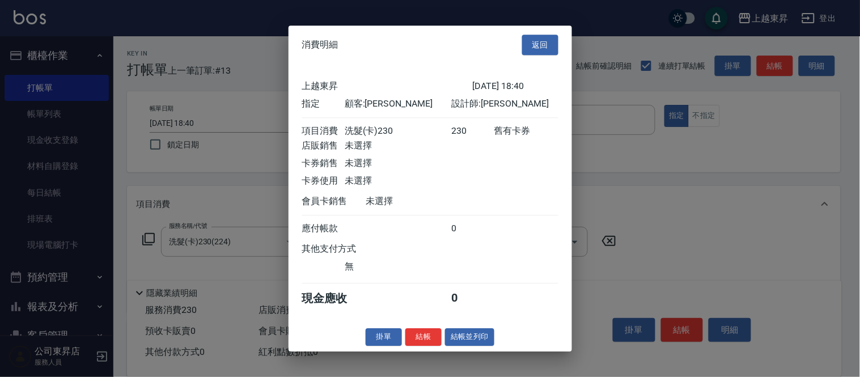
click at [482, 343] on button "結帳並列印" at bounding box center [469, 337] width 49 height 18
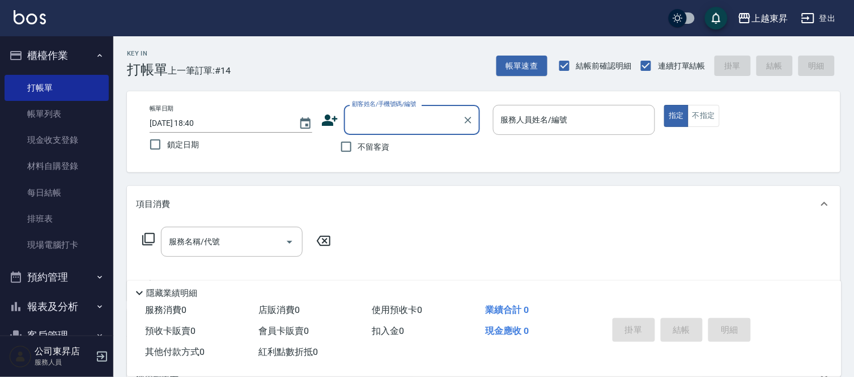
click at [371, 117] on input "顧客姓名/手機號碼/編號" at bounding box center [403, 120] width 109 height 20
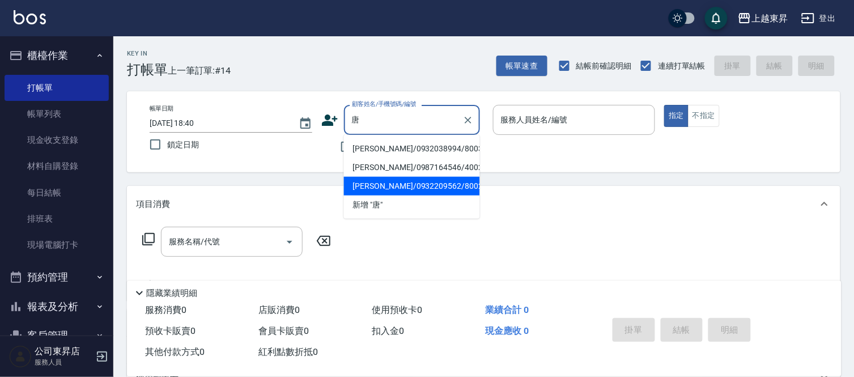
click at [380, 188] on li "[PERSON_NAME]/0932209562/80029" at bounding box center [412, 186] width 136 height 19
type input "[PERSON_NAME]/0932209562/80029"
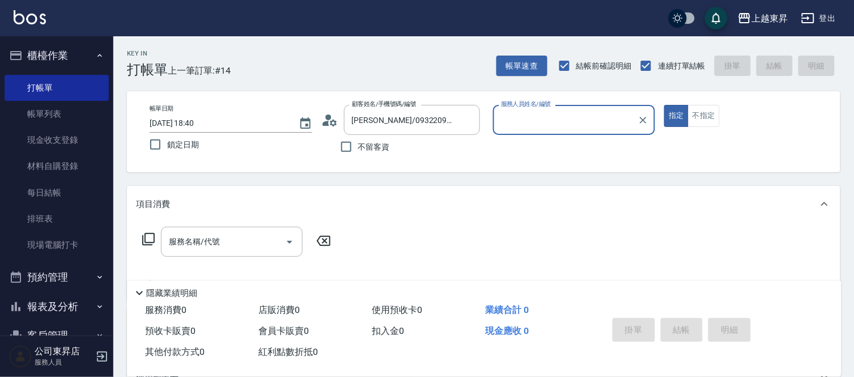
type input "[PERSON_NAME]-08"
click at [202, 246] on div "服務名稱/代號 服務名稱/代號" at bounding box center [232, 242] width 142 height 30
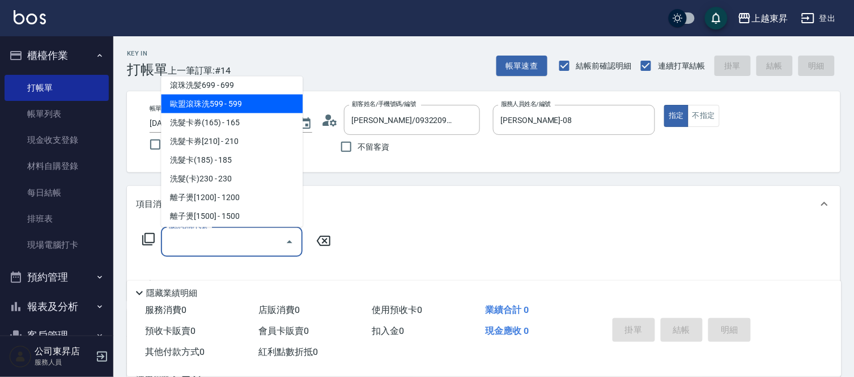
scroll to position [252, 0]
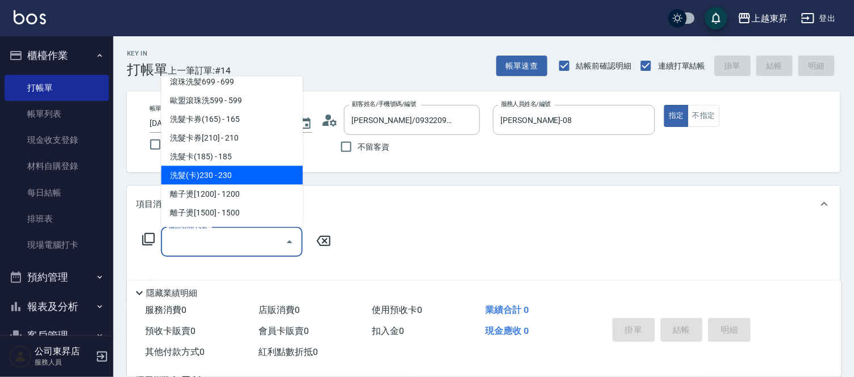
click at [235, 178] on span "洗髮(卡)230 - 230" at bounding box center [232, 175] width 142 height 19
type input "洗髮(卡)230(224)"
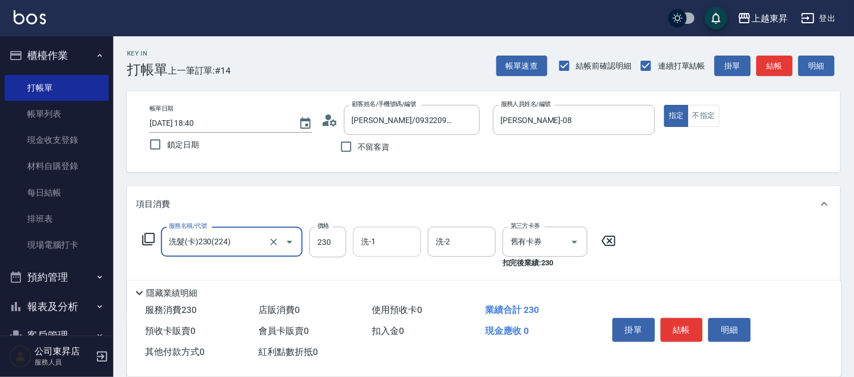
click at [382, 245] on input "洗-1" at bounding box center [387, 242] width 58 height 20
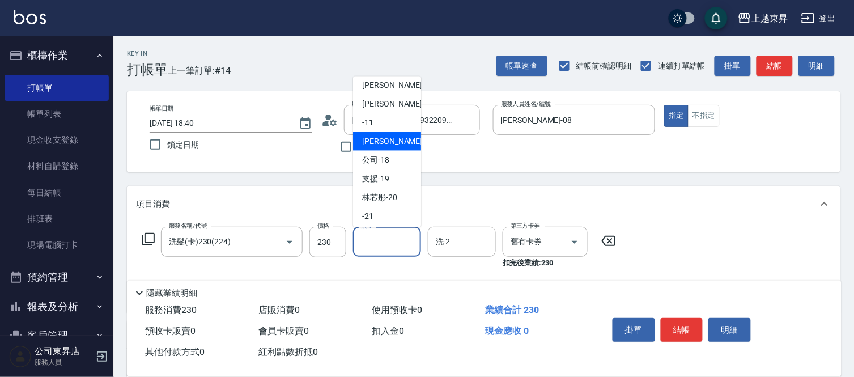
scroll to position [176, 0]
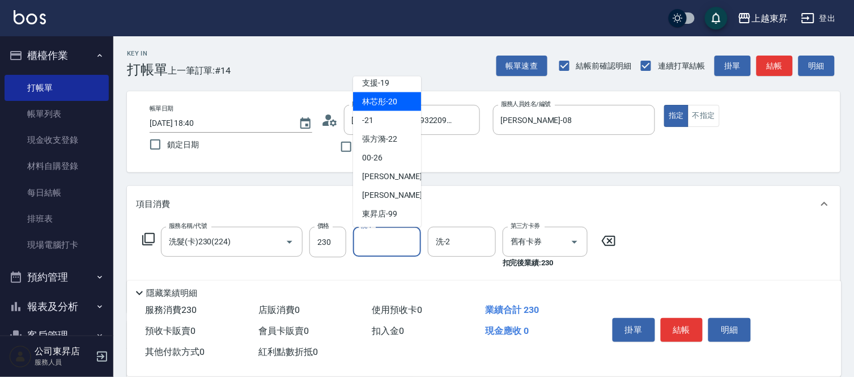
click at [381, 103] on span "林芯彤 -20" at bounding box center [379, 102] width 35 height 12
type input "林芯彤-20"
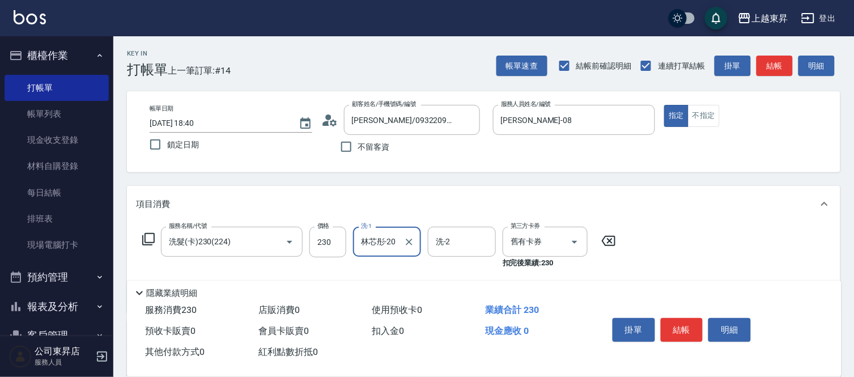
scroll to position [126, 0]
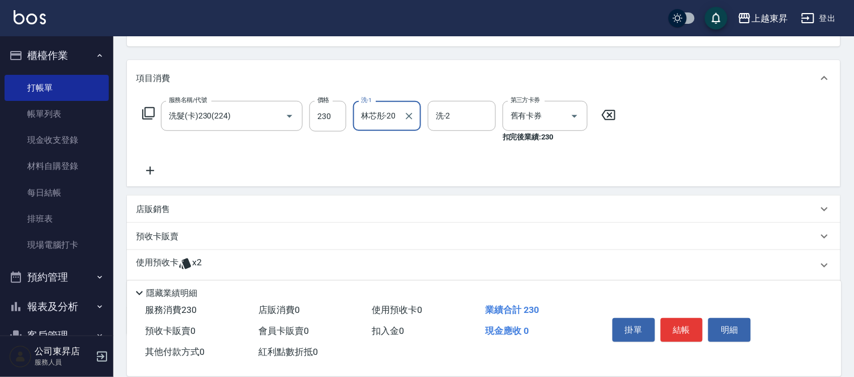
click at [153, 166] on icon at bounding box center [150, 171] width 28 height 14
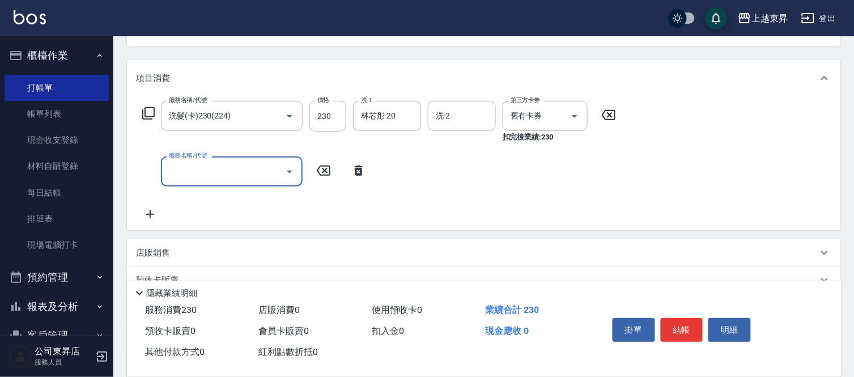
click at [151, 211] on icon at bounding box center [150, 214] width 28 height 14
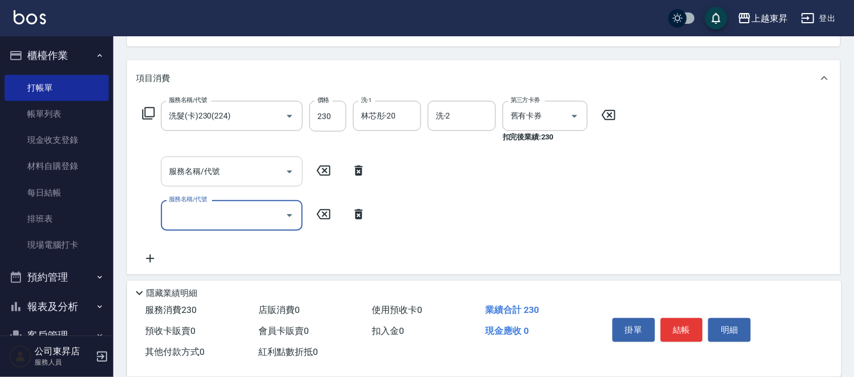
click at [185, 172] on input "服務名稱/代號" at bounding box center [223, 171] width 114 height 20
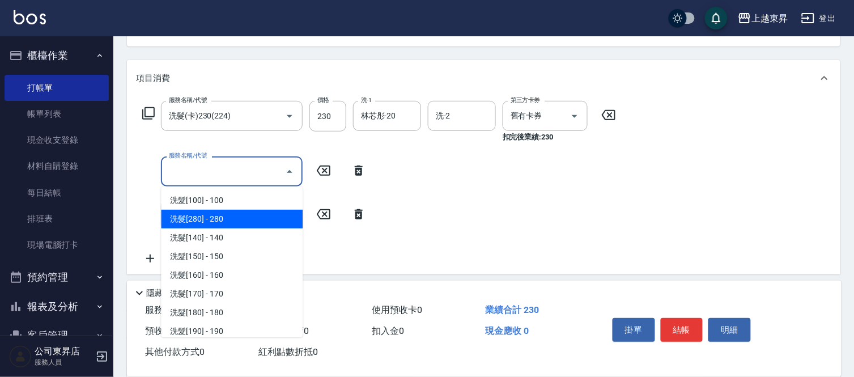
type input "6"
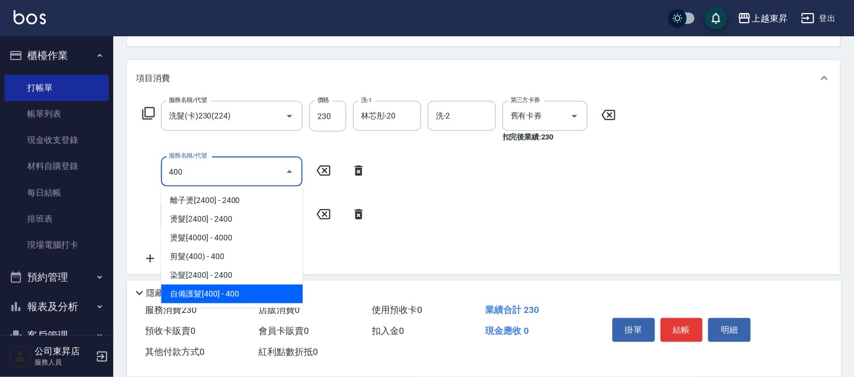
click at [210, 292] on span "自備護髮[400] - 400" at bounding box center [232, 293] width 142 height 19
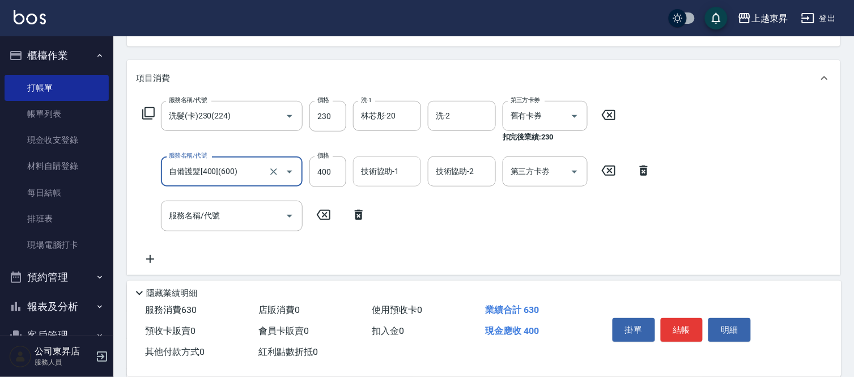
type input "自備護髮[400](600)"
click at [387, 166] on div "技術協助-1 技術協助-1" at bounding box center [387, 171] width 68 height 30
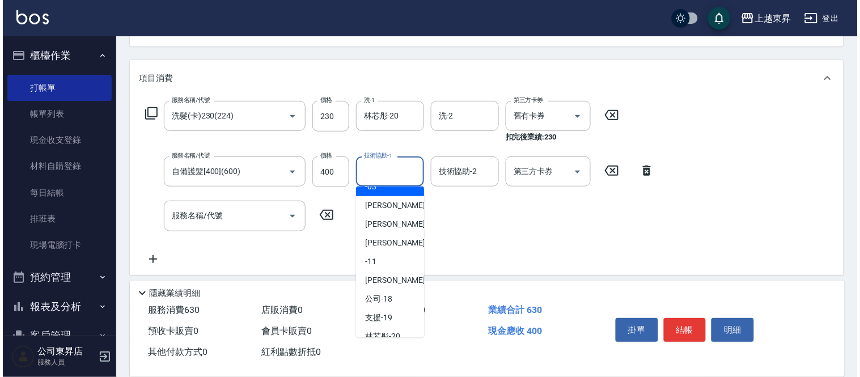
scroll to position [176, 0]
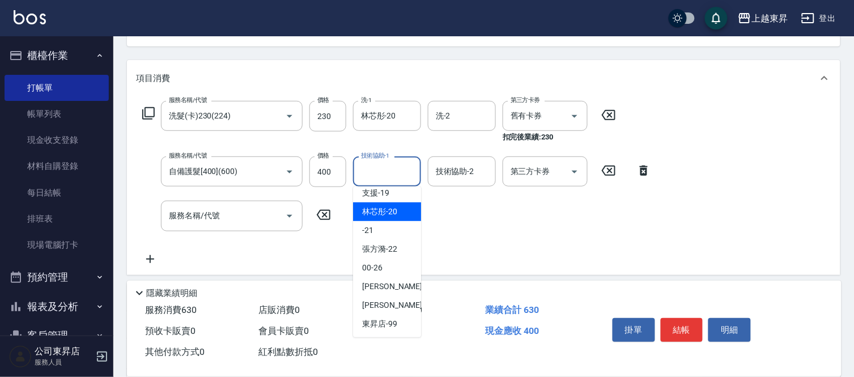
click at [393, 214] on span "林芯彤 -20" at bounding box center [379, 212] width 35 height 12
type input "林芯彤-20"
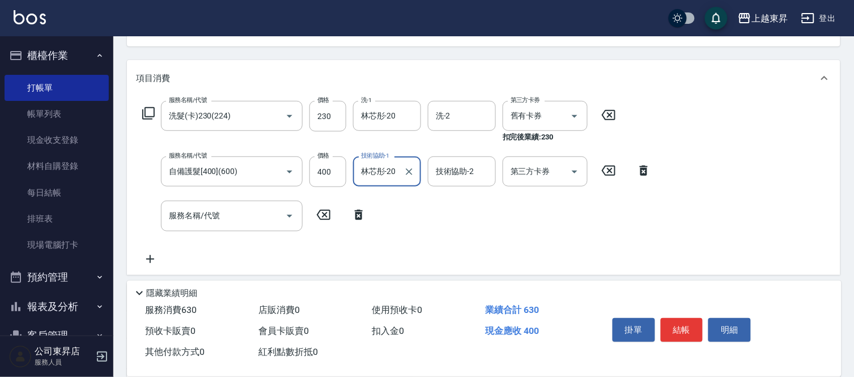
click at [198, 218] on div "服務名稱/代號 服務名稱/代號" at bounding box center [232, 216] width 142 height 30
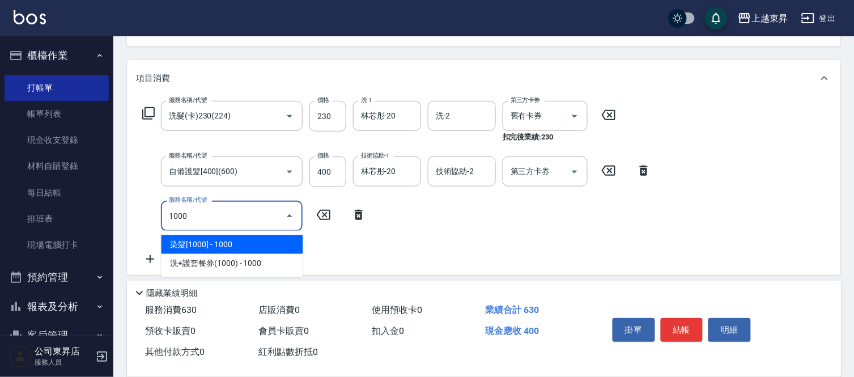
click at [223, 244] on span "染髮[1000] - 1000" at bounding box center [232, 244] width 142 height 19
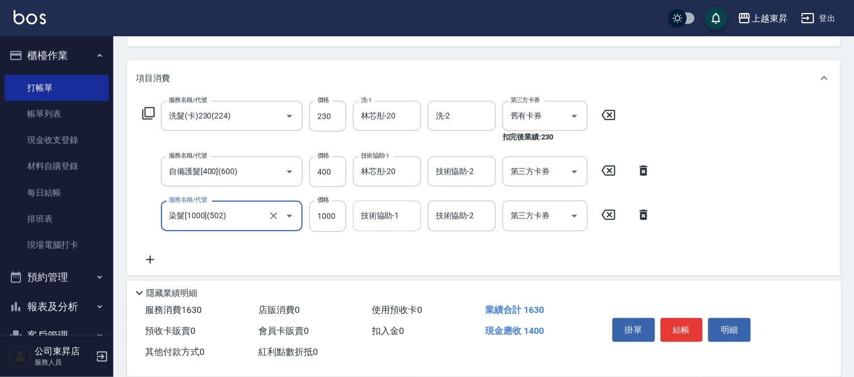
type input "染髮[1000](502)"
click at [377, 208] on input "技術協助-1" at bounding box center [387, 216] width 58 height 20
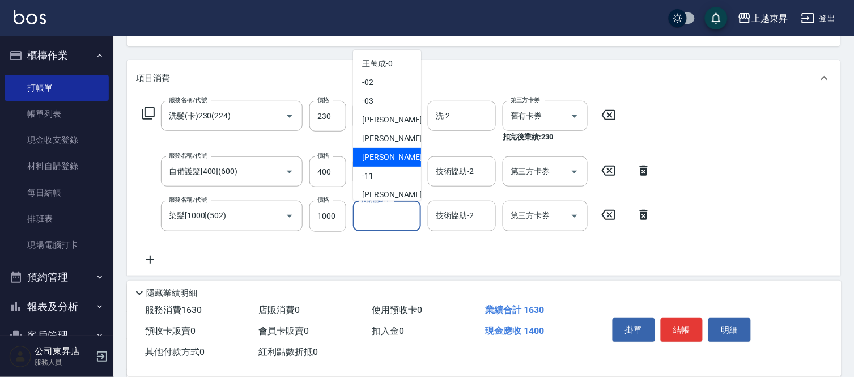
click at [394, 148] on div "[PERSON_NAME]-08" at bounding box center [387, 157] width 68 height 19
type input "[PERSON_NAME]-08"
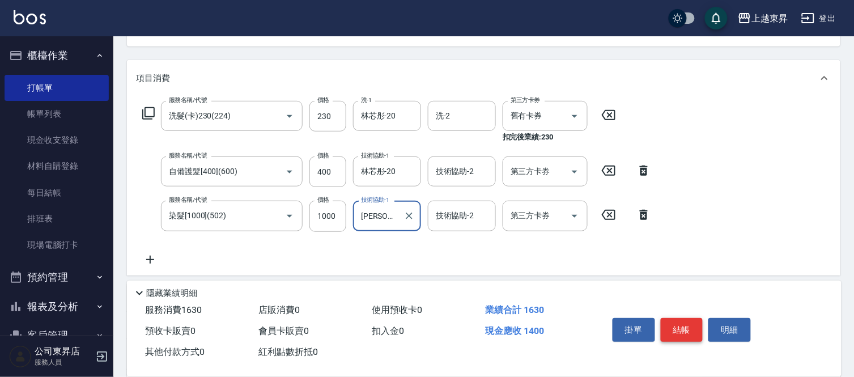
click at [666, 320] on button "結帳" at bounding box center [682, 330] width 42 height 24
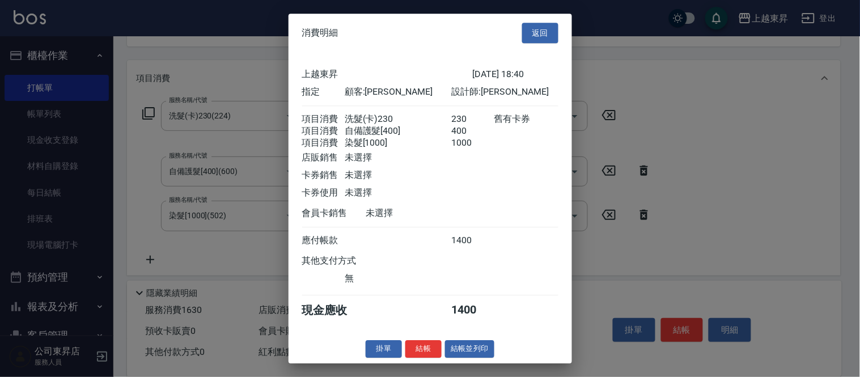
click at [495, 354] on div "掛單 結帳 結帳並列印" at bounding box center [429, 349] width 283 height 18
click at [479, 358] on button "結帳並列印" at bounding box center [469, 349] width 49 height 18
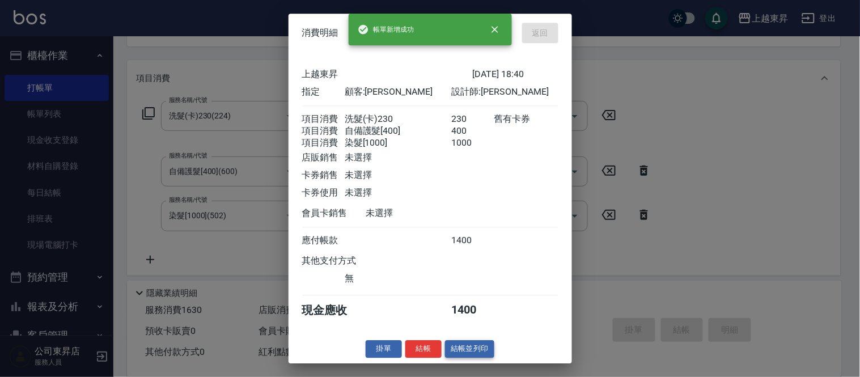
type input "[DATE] 18:41"
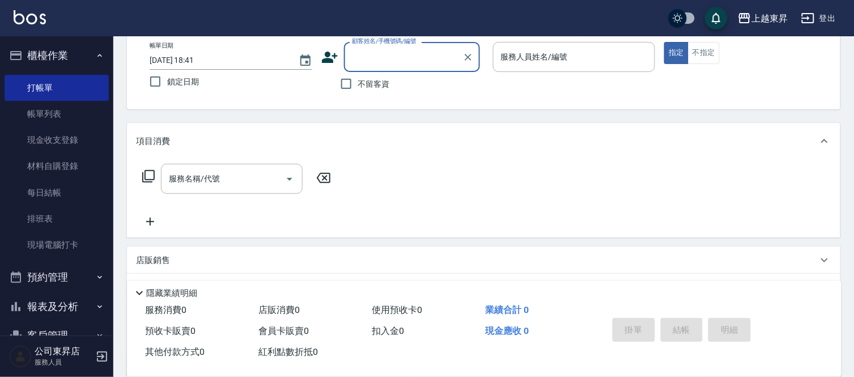
scroll to position [0, 0]
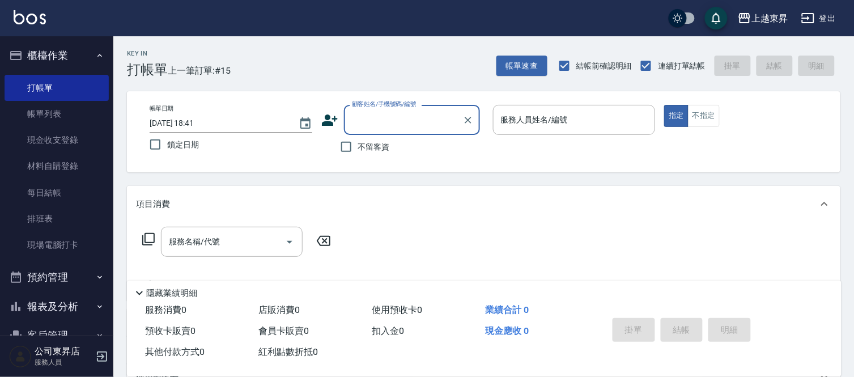
click at [352, 128] on input "顧客姓名/手機號碼/編號" at bounding box center [403, 120] width 109 height 20
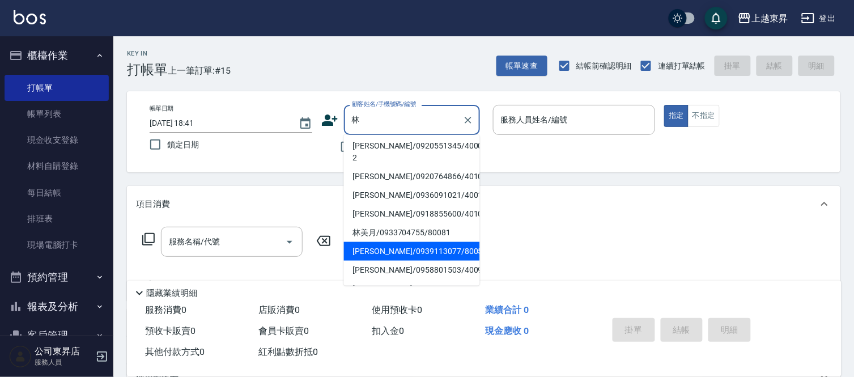
scroll to position [126, 0]
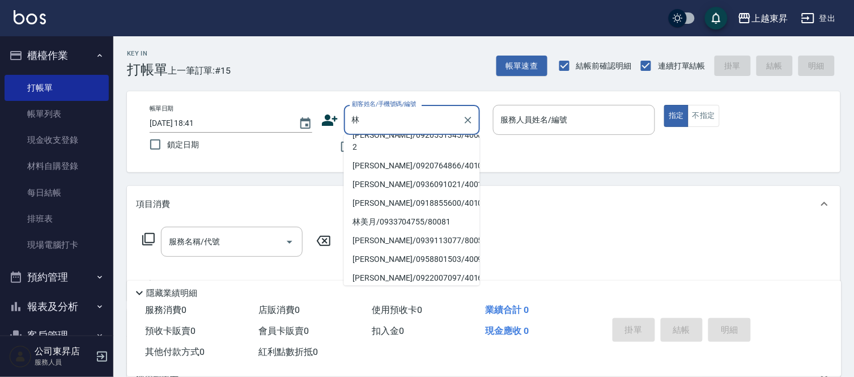
click at [367, 51] on li "[PERSON_NAME]/0926374280/40052" at bounding box center [412, 41] width 136 height 19
type input "[PERSON_NAME]/0926374280/40052"
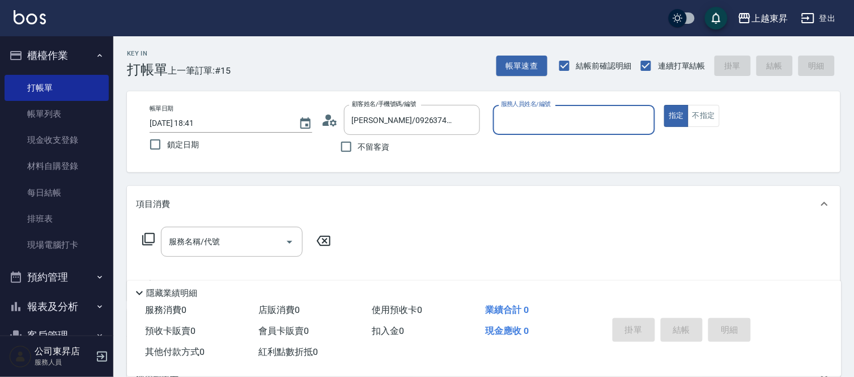
type input "[PERSON_NAME]04"
click at [375, 128] on input "[PERSON_NAME]/0926374280/40052" at bounding box center [403, 120] width 109 height 20
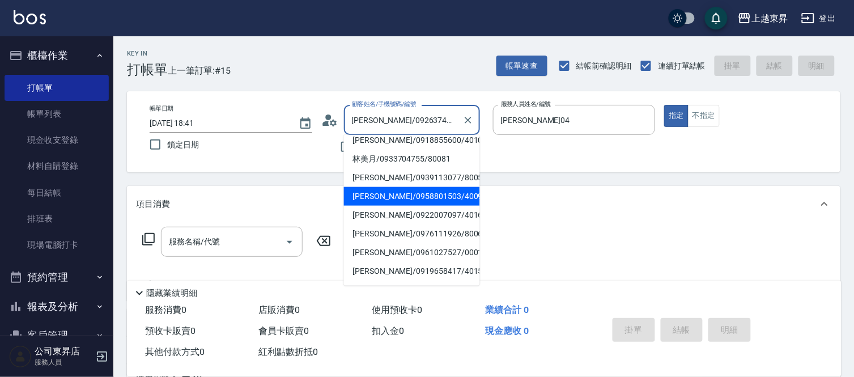
scroll to position [126, 0]
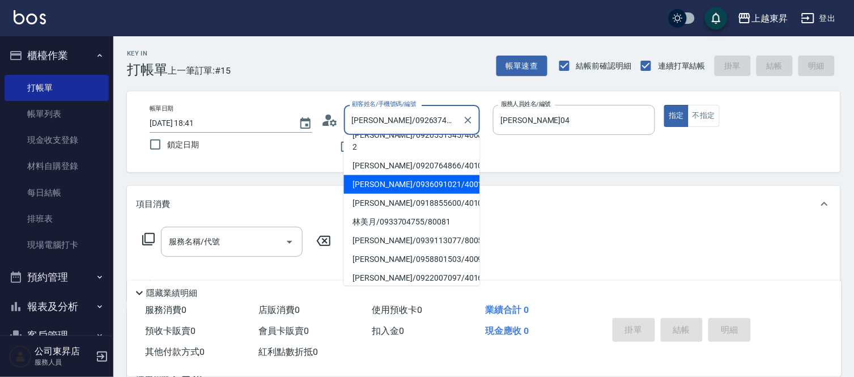
click at [374, 175] on li "[PERSON_NAME]/0936091021/40010" at bounding box center [412, 184] width 136 height 19
type input "[PERSON_NAME]/0936091021/40010"
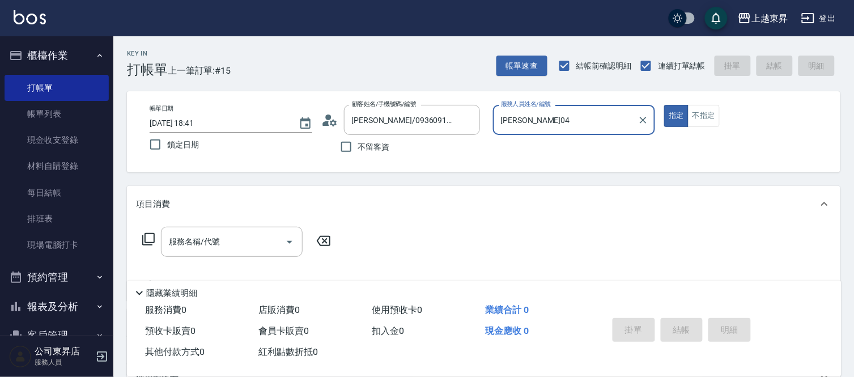
click at [528, 119] on input "[PERSON_NAME]04" at bounding box center [565, 120] width 135 height 20
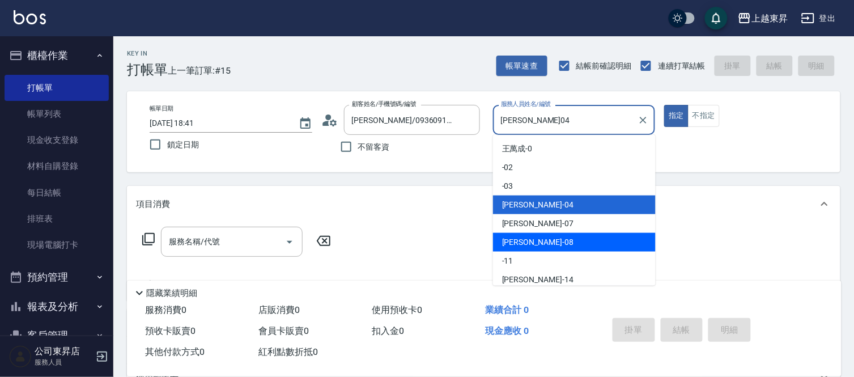
click at [523, 241] on span "[PERSON_NAME]-08" at bounding box center [537, 242] width 71 height 12
type input "[PERSON_NAME]-08"
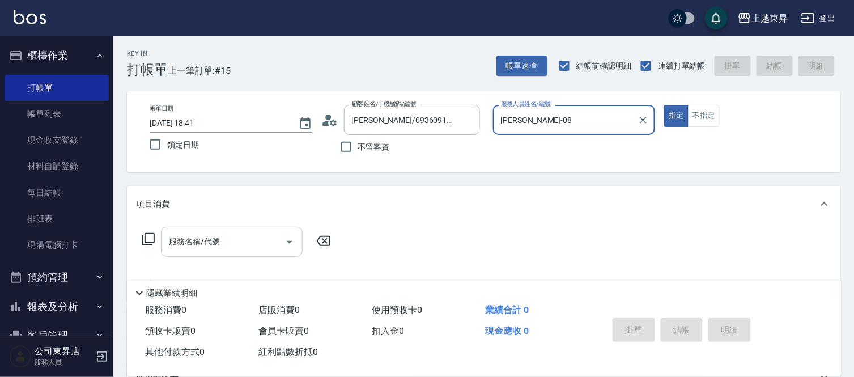
click at [241, 244] on input "服務名稱/代號" at bounding box center [223, 242] width 114 height 20
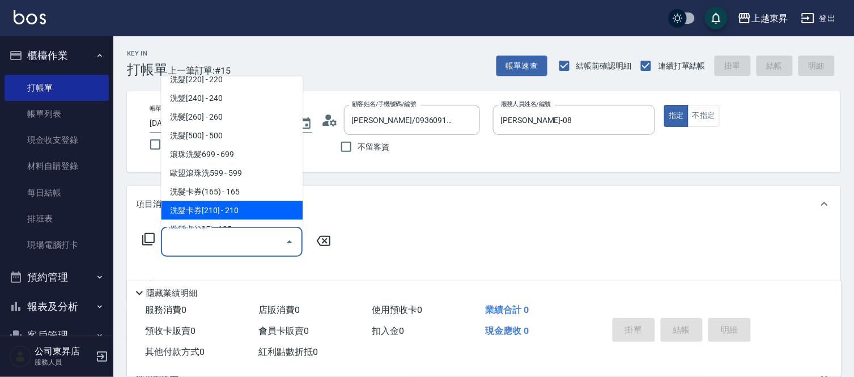
scroll to position [252, 0]
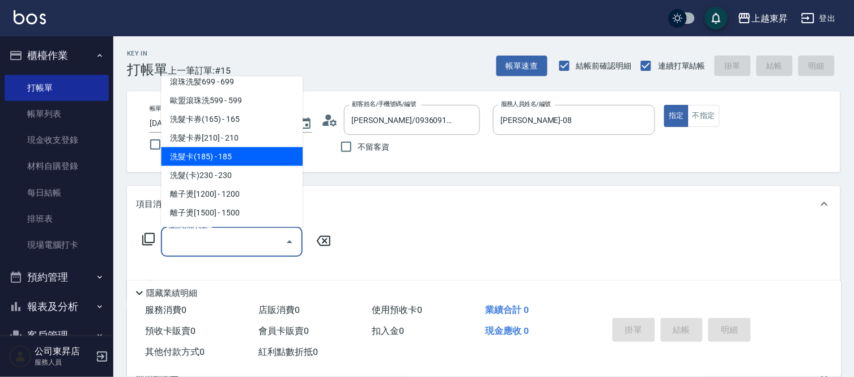
click at [233, 162] on span "洗髮卡(185) - 185" at bounding box center [232, 156] width 142 height 19
type input "洗髮卡(185)(223)"
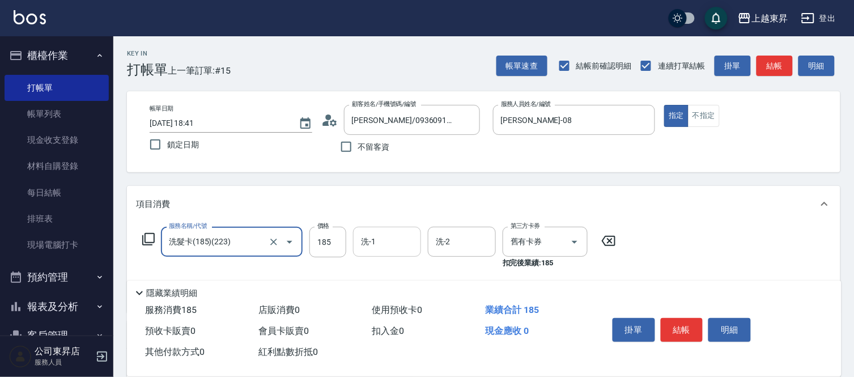
click at [390, 248] on input "洗-1" at bounding box center [387, 242] width 58 height 20
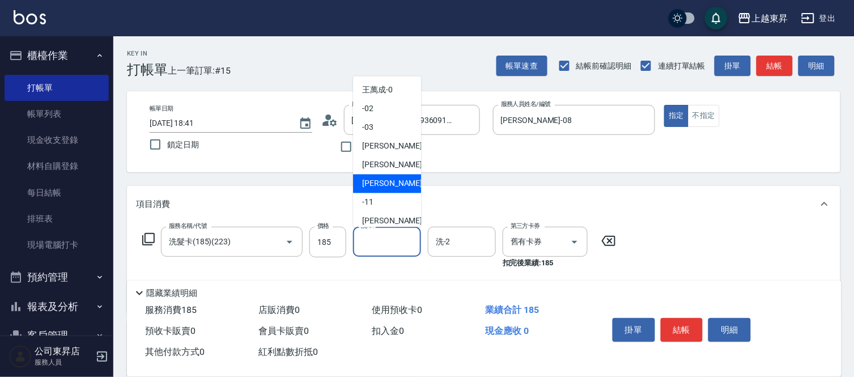
click at [381, 182] on span "[PERSON_NAME]-08" at bounding box center [397, 184] width 71 height 12
type input "[PERSON_NAME]-08"
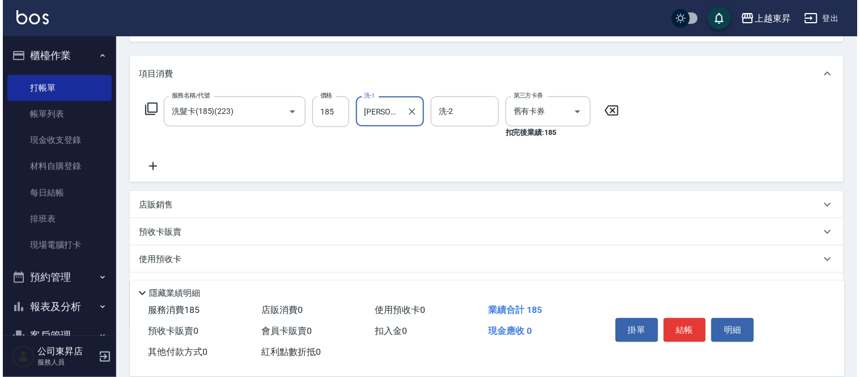
scroll to position [188, 0]
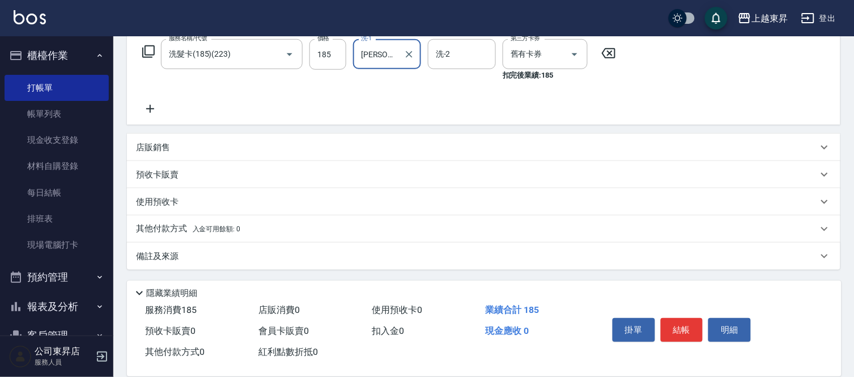
click at [147, 108] on icon at bounding box center [150, 109] width 28 height 14
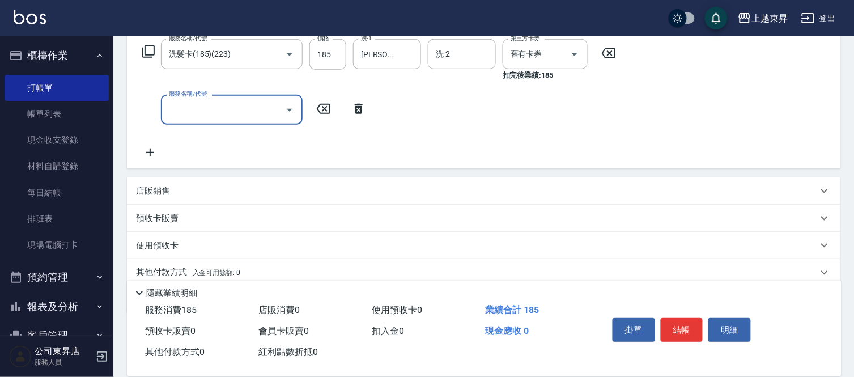
click at [178, 109] on input "服務名稱/代號" at bounding box center [223, 110] width 114 height 20
type input "潤絲(801)"
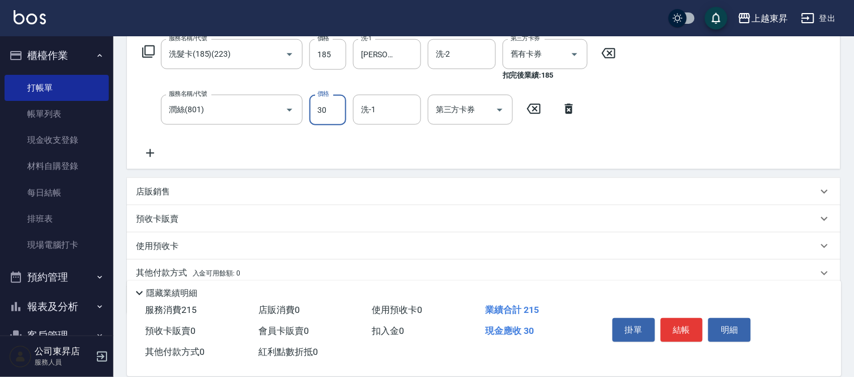
type input "30"
click at [375, 105] on input "洗-1" at bounding box center [387, 110] width 58 height 20
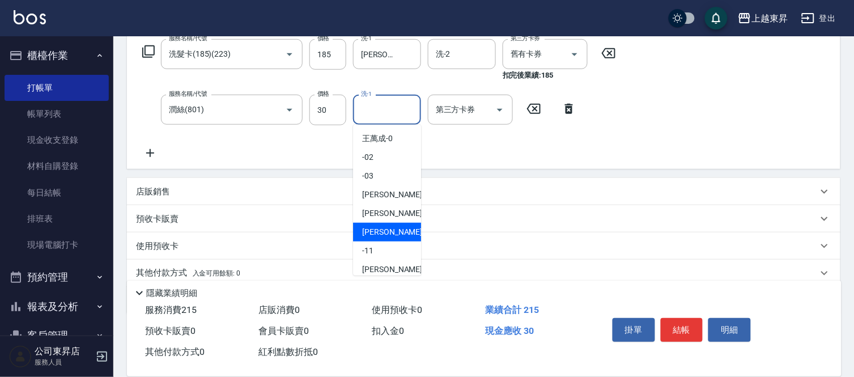
click at [382, 228] on span "[PERSON_NAME]-08" at bounding box center [397, 232] width 71 height 12
type input "[PERSON_NAME]-08"
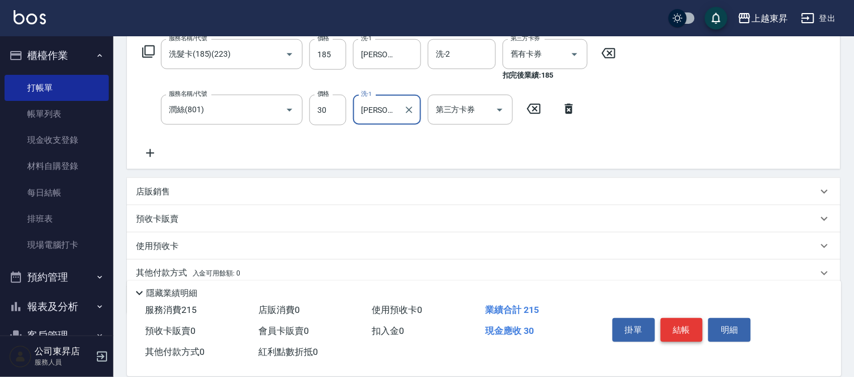
click at [672, 324] on button "結帳" at bounding box center [682, 330] width 42 height 24
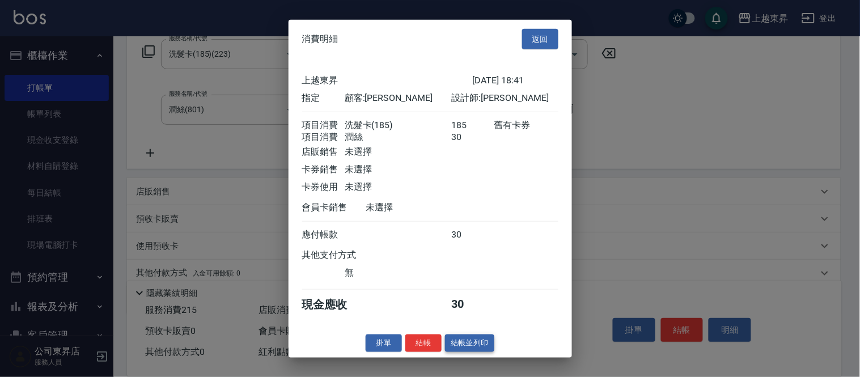
click at [465, 349] on button "結帳並列印" at bounding box center [469, 343] width 49 height 18
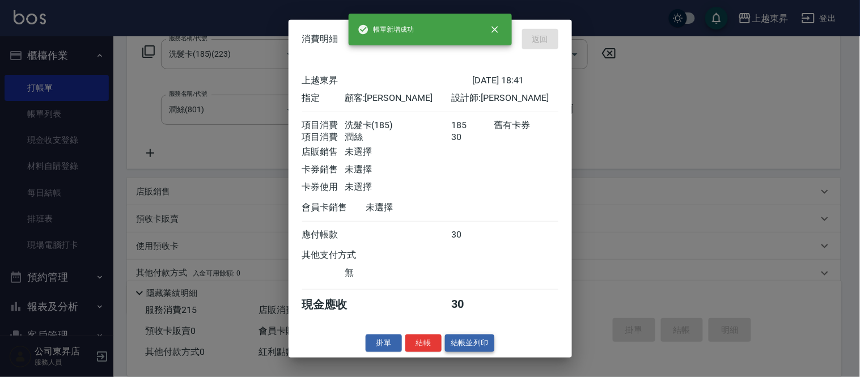
type input "[DATE] 18:42"
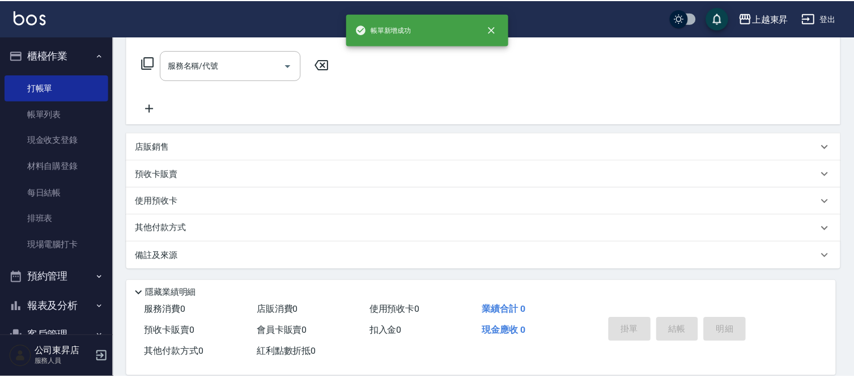
scroll to position [0, 0]
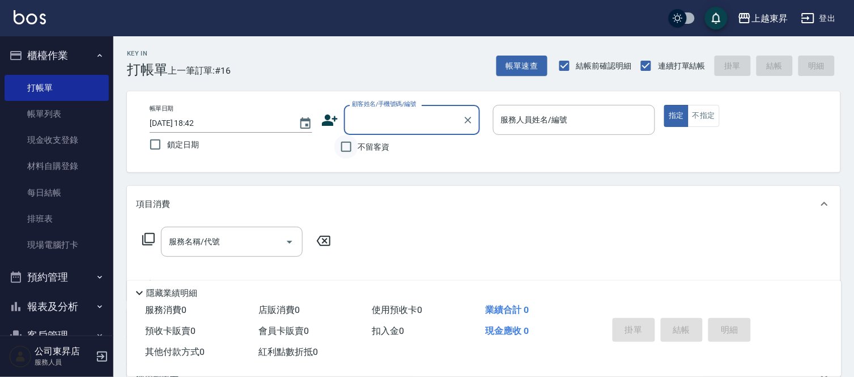
click at [352, 146] on input "不留客資" at bounding box center [346, 147] width 24 height 24
checkbox input "true"
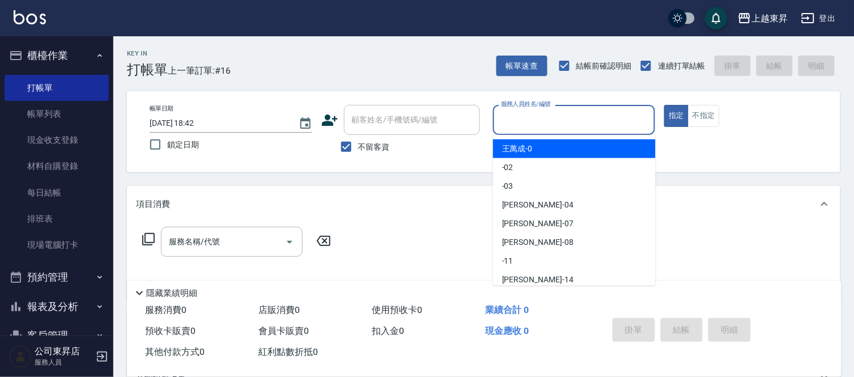
click at [514, 119] on input "服務人員姓名/編號" at bounding box center [574, 120] width 152 height 20
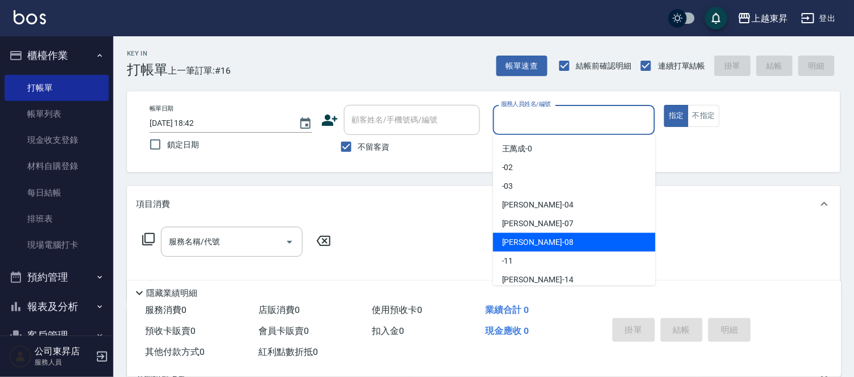
click at [518, 239] on span "[PERSON_NAME]-08" at bounding box center [537, 242] width 71 height 12
type input "[PERSON_NAME]-08"
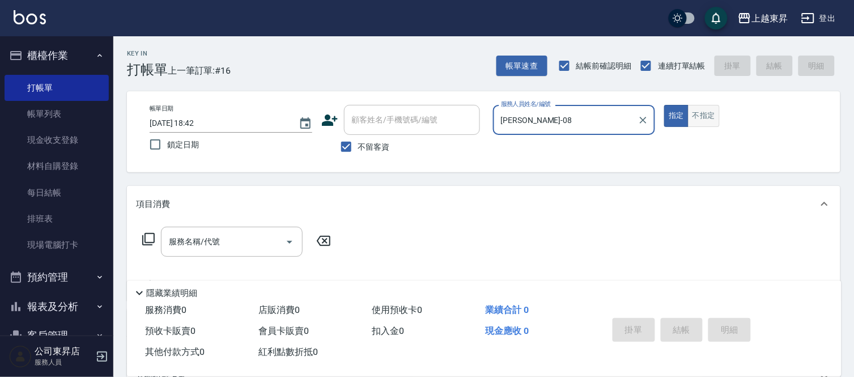
click at [698, 115] on button "不指定" at bounding box center [704, 116] width 32 height 22
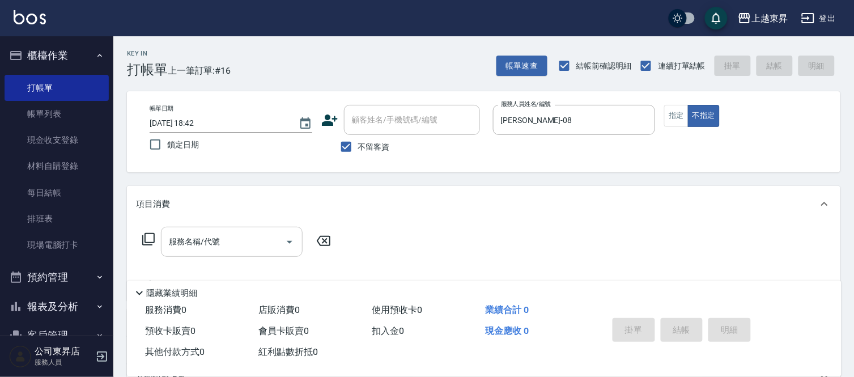
click at [208, 241] on div "服務名稱/代號 服務名稱/代號" at bounding box center [232, 242] width 142 height 30
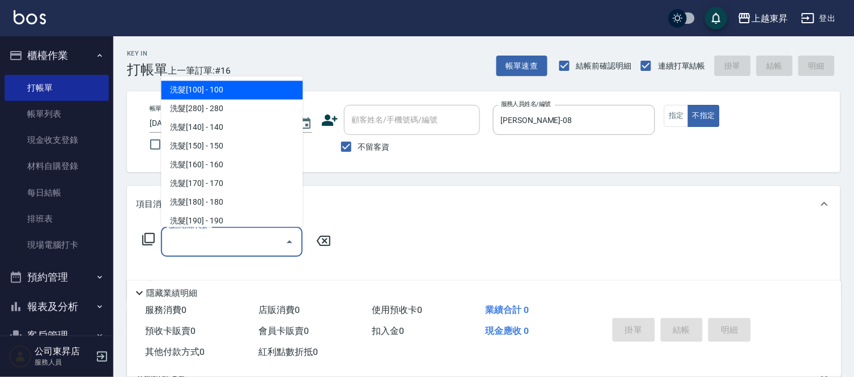
click at [228, 92] on span "洗髮[100] - 100" at bounding box center [232, 90] width 142 height 19
type input "洗髮[100](201)"
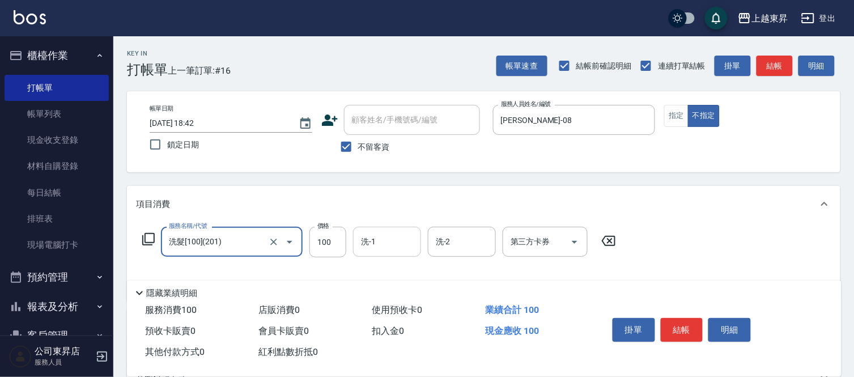
click at [375, 248] on input "洗-1" at bounding box center [387, 242] width 58 height 20
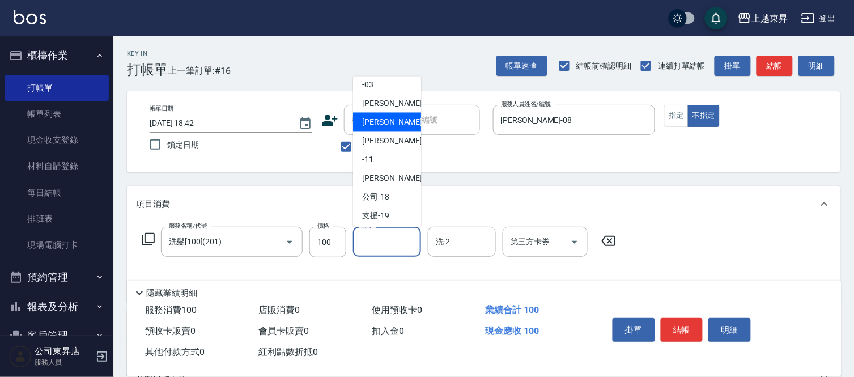
scroll to position [126, 0]
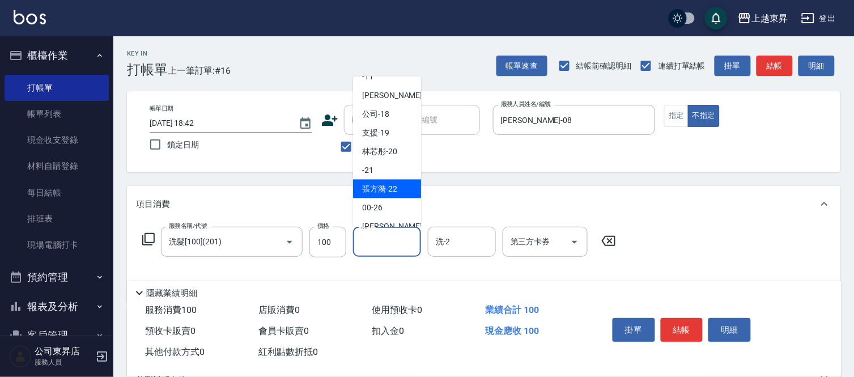
click at [378, 186] on span "[PERSON_NAME]-22" at bounding box center [379, 189] width 35 height 12
type input "[PERSON_NAME]-22"
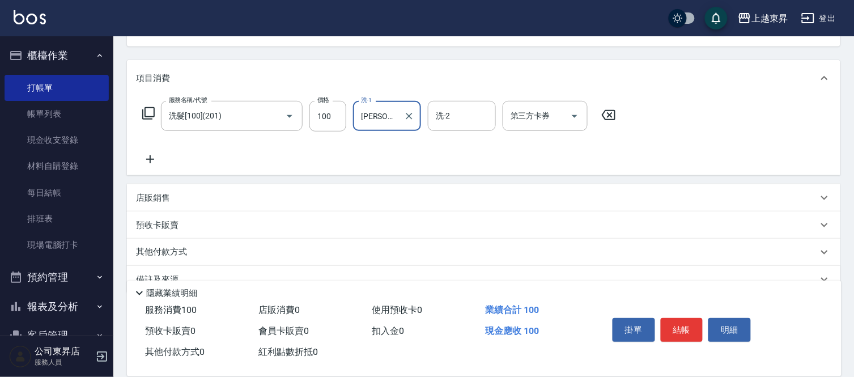
click at [149, 156] on icon at bounding box center [150, 159] width 28 height 14
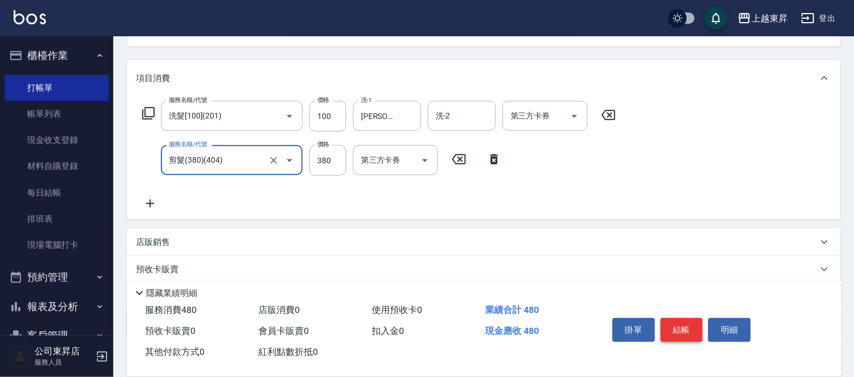
type input "剪髮(380)(404)"
click at [678, 318] on button "結帳" at bounding box center [682, 330] width 42 height 24
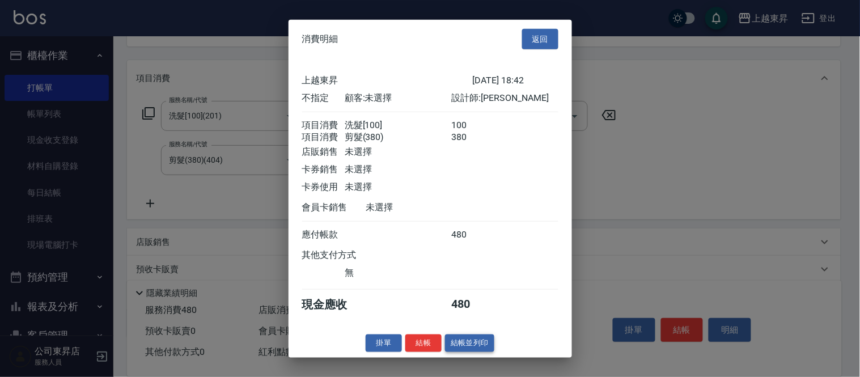
click at [477, 351] on button "結帳並列印" at bounding box center [469, 343] width 49 height 18
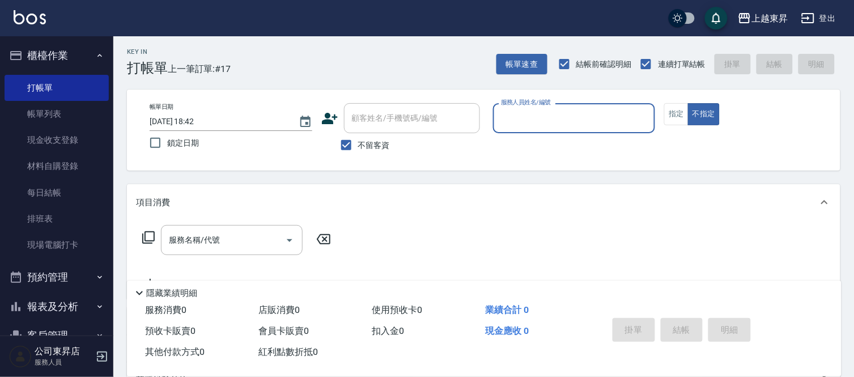
scroll to position [0, 0]
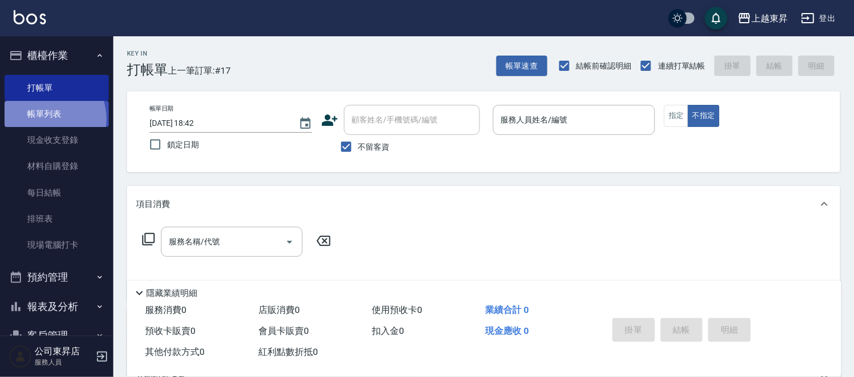
click at [44, 119] on link "帳單列表" at bounding box center [57, 114] width 104 height 26
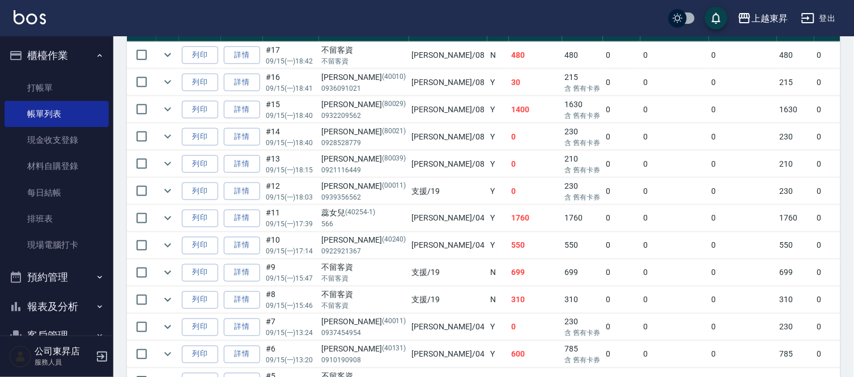
scroll to position [314, 0]
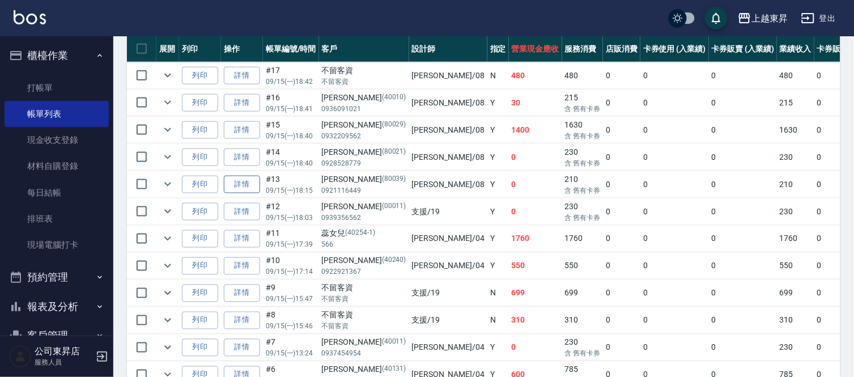
click at [247, 187] on link "詳情" at bounding box center [242, 185] width 36 height 18
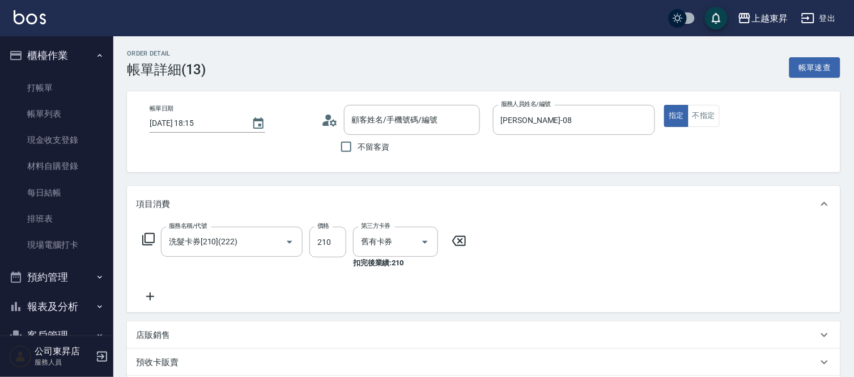
type input "[DATE] 18:15"
type input "[PERSON_NAME]-08"
type input "洗髮卡券[210](222)"
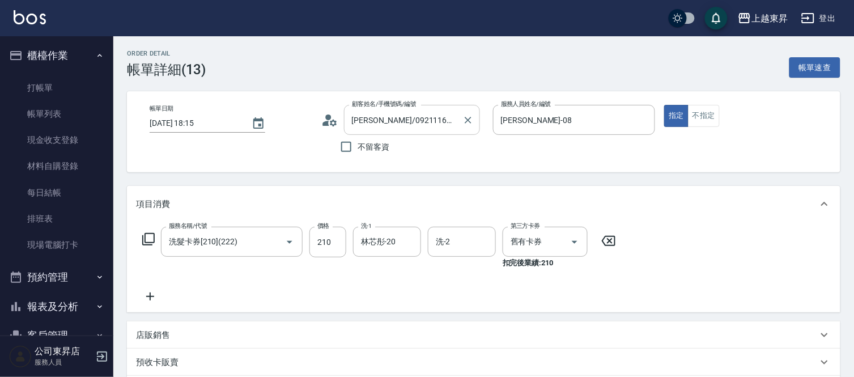
click at [457, 117] on input "[PERSON_NAME]/0921116449/80039" at bounding box center [403, 120] width 109 height 20
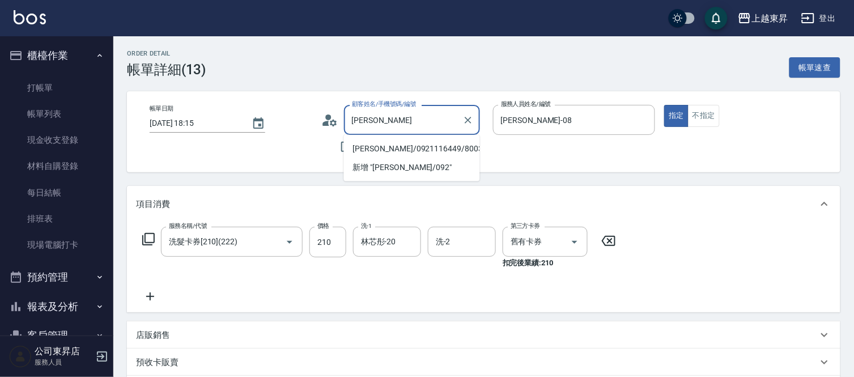
type input "李"
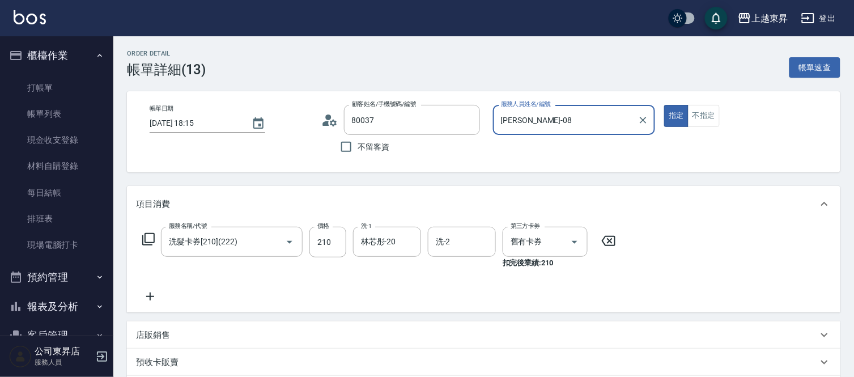
type input "[PERSON_NAME]媄/0920704363/80037"
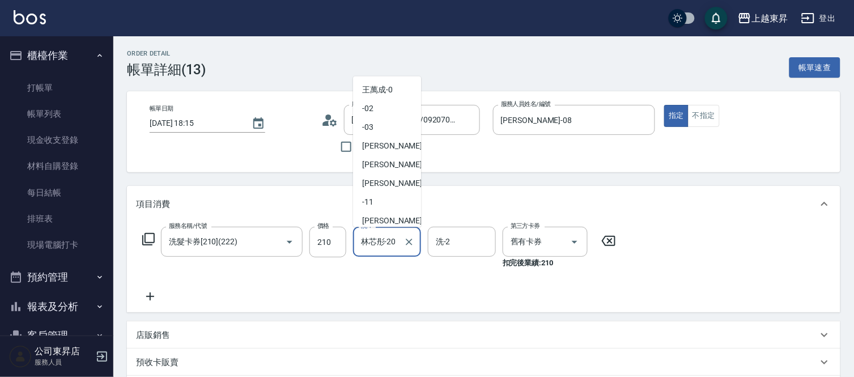
click at [381, 247] on input "林芯彤-20" at bounding box center [378, 242] width 41 height 20
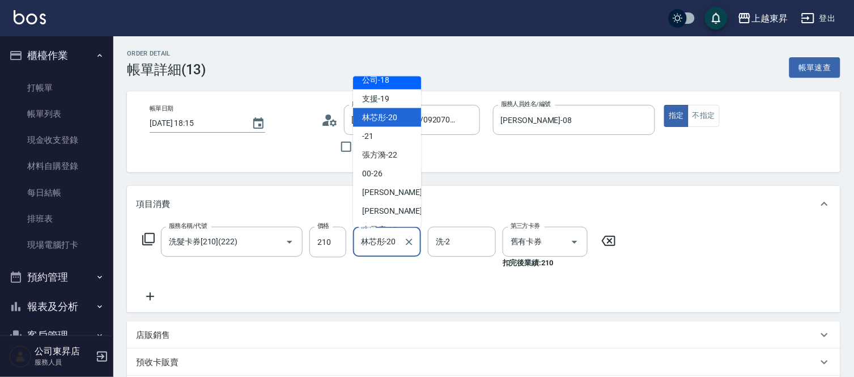
scroll to position [176, 0]
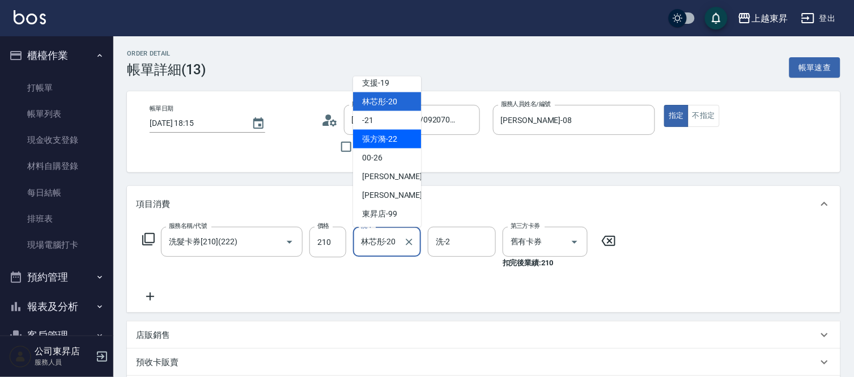
click at [378, 142] on span "[PERSON_NAME]-22" at bounding box center [379, 139] width 35 height 12
type input "[PERSON_NAME]-22"
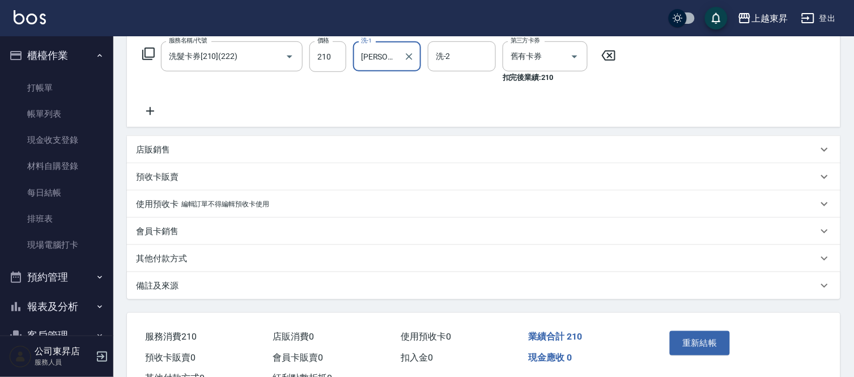
scroll to position [189, 0]
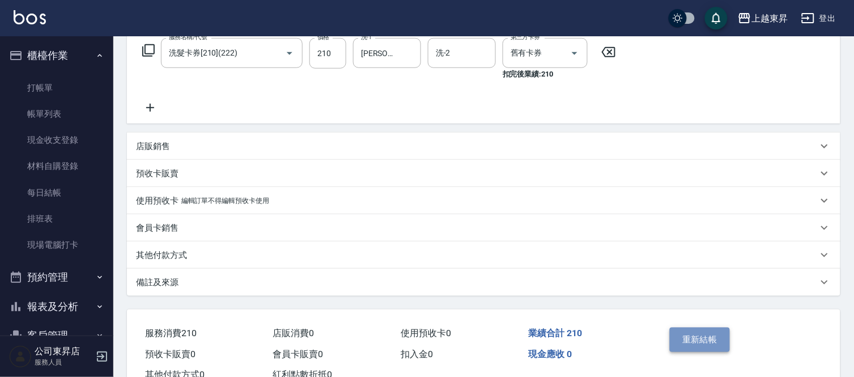
click at [701, 335] on button "重新結帳" at bounding box center [700, 339] width 60 height 24
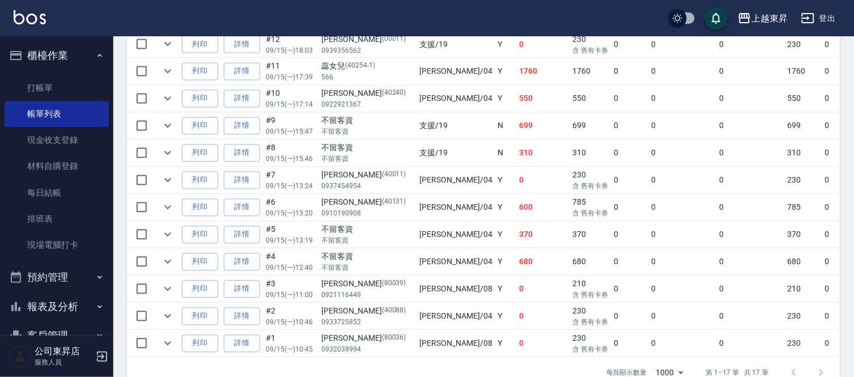
scroll to position [503, 0]
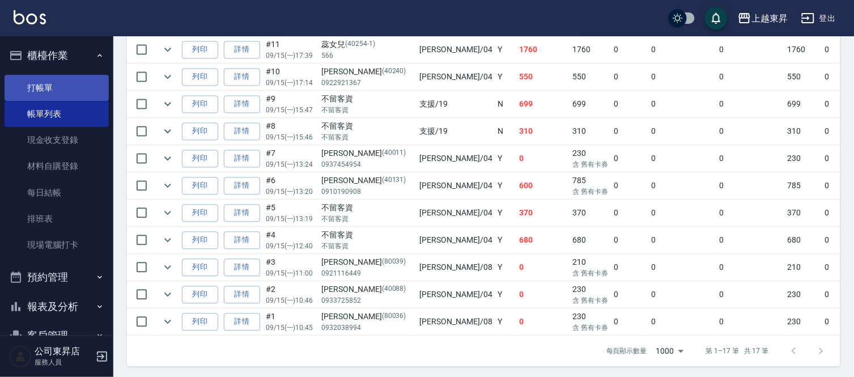
click at [49, 85] on link "打帳單" at bounding box center [57, 88] width 104 height 26
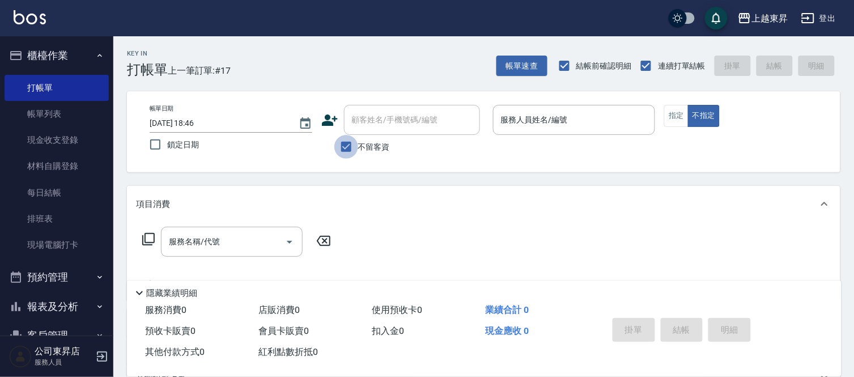
click at [352, 144] on input "不留客資" at bounding box center [346, 147] width 24 height 24
checkbox input "false"
click at [378, 114] on div "顧客姓名/手機號碼/編號 顧客姓名/手機號碼/編號" at bounding box center [412, 120] width 136 height 30
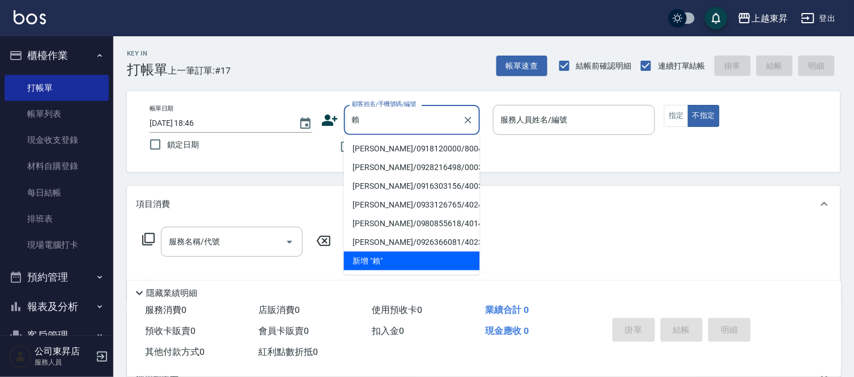
click at [381, 147] on li "[PERSON_NAME]/0918120000/80043" at bounding box center [412, 148] width 136 height 19
type input "[PERSON_NAME]/0918120000/80043"
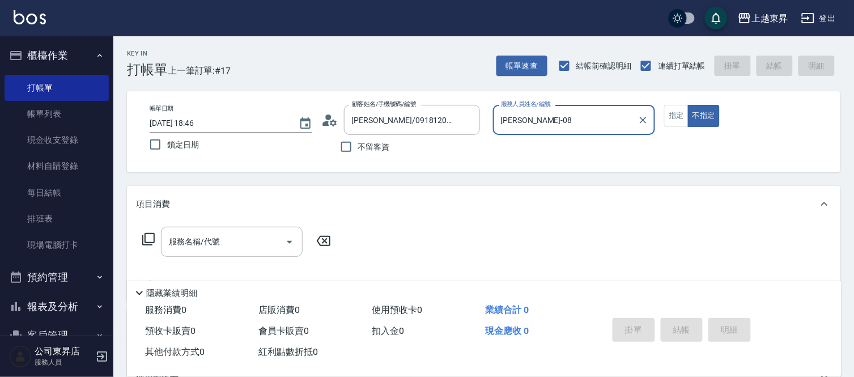
type input "[PERSON_NAME]-08"
click at [679, 117] on button "指定" at bounding box center [676, 116] width 24 height 22
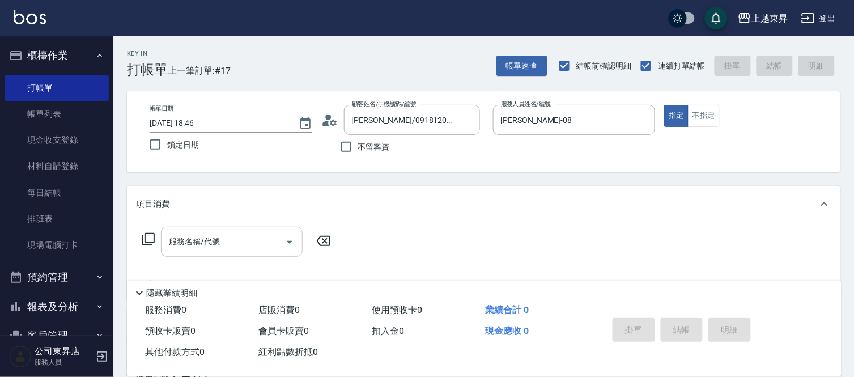
click at [230, 232] on input "服務名稱/代號" at bounding box center [223, 242] width 114 height 20
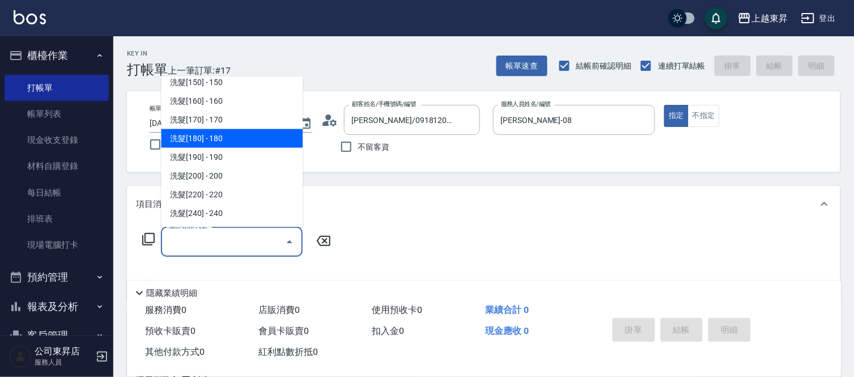
scroll to position [189, 0]
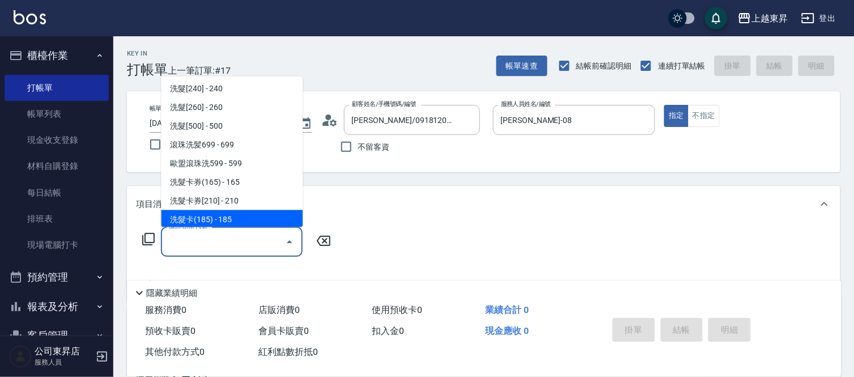
click at [236, 223] on span "洗髮卡(185) - 185" at bounding box center [232, 219] width 142 height 19
type input "洗髮卡(185)(223)"
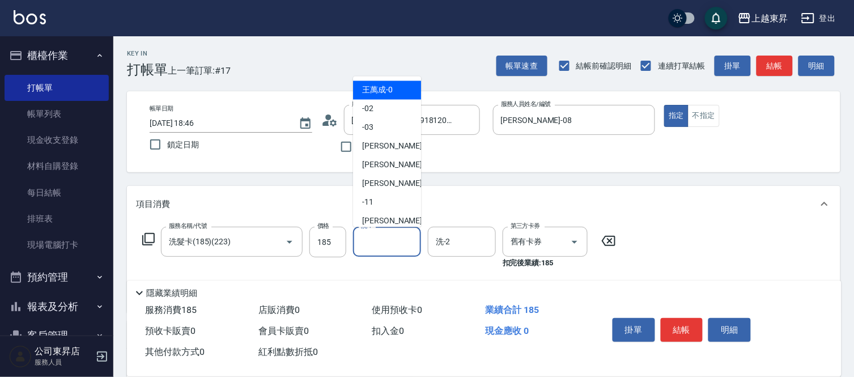
click at [382, 248] on input "洗-1" at bounding box center [387, 242] width 58 height 20
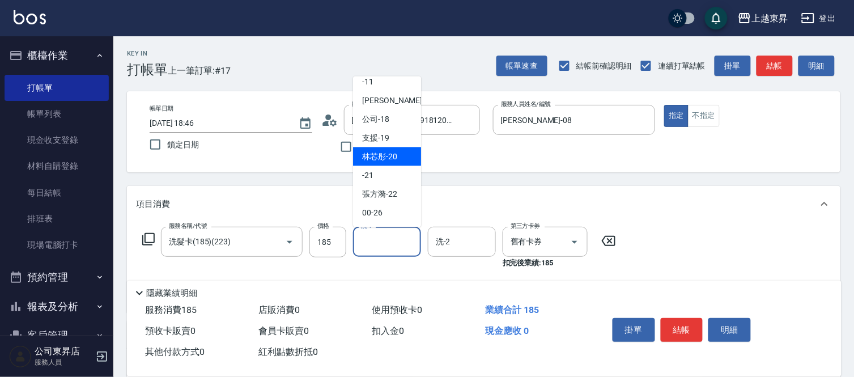
scroll to position [126, 0]
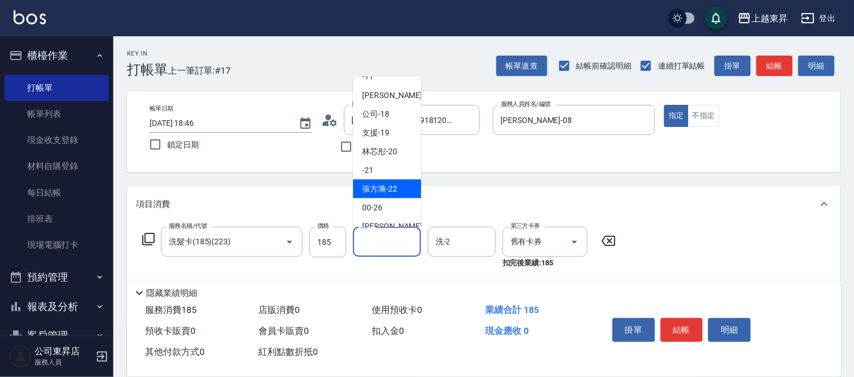
click at [388, 187] on span "[PERSON_NAME]-22" at bounding box center [379, 189] width 35 height 12
type input "[PERSON_NAME]-22"
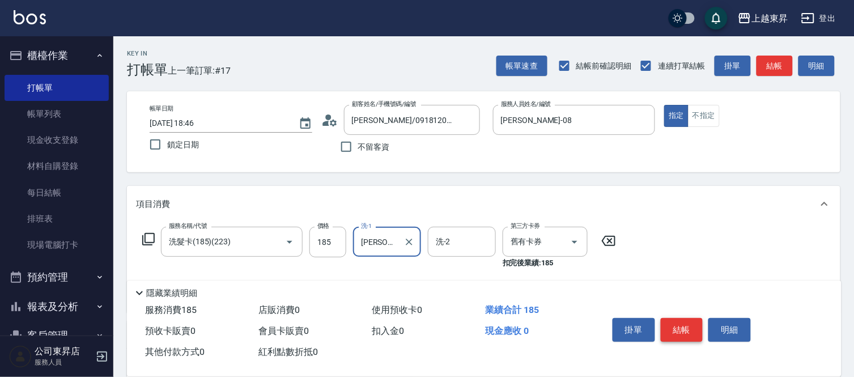
click at [682, 326] on button "結帳" at bounding box center [682, 330] width 42 height 24
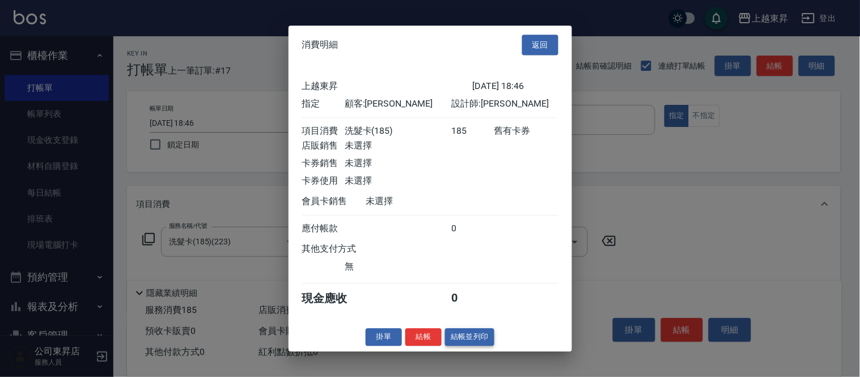
click at [479, 343] on button "結帳並列印" at bounding box center [469, 337] width 49 height 18
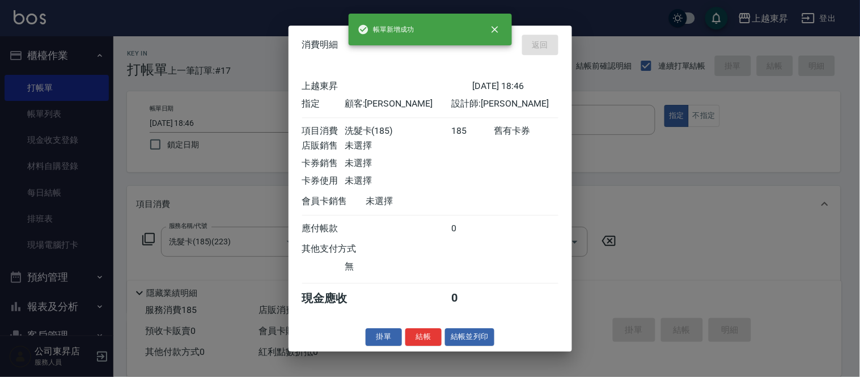
type input "[DATE] 18:59"
